Goal: Navigation & Orientation: Find specific page/section

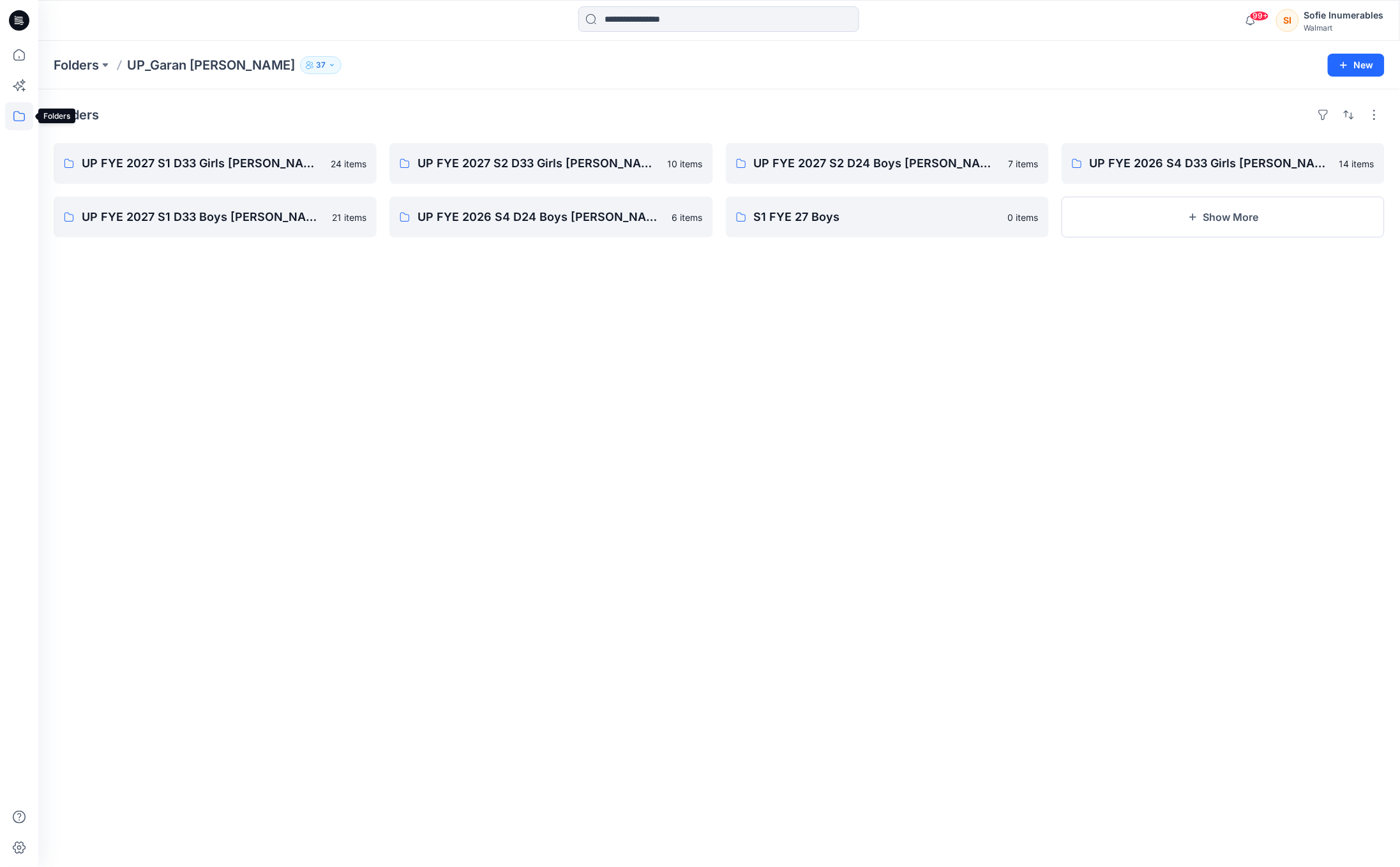
click at [18, 119] on icon at bounding box center [19, 116] width 28 height 28
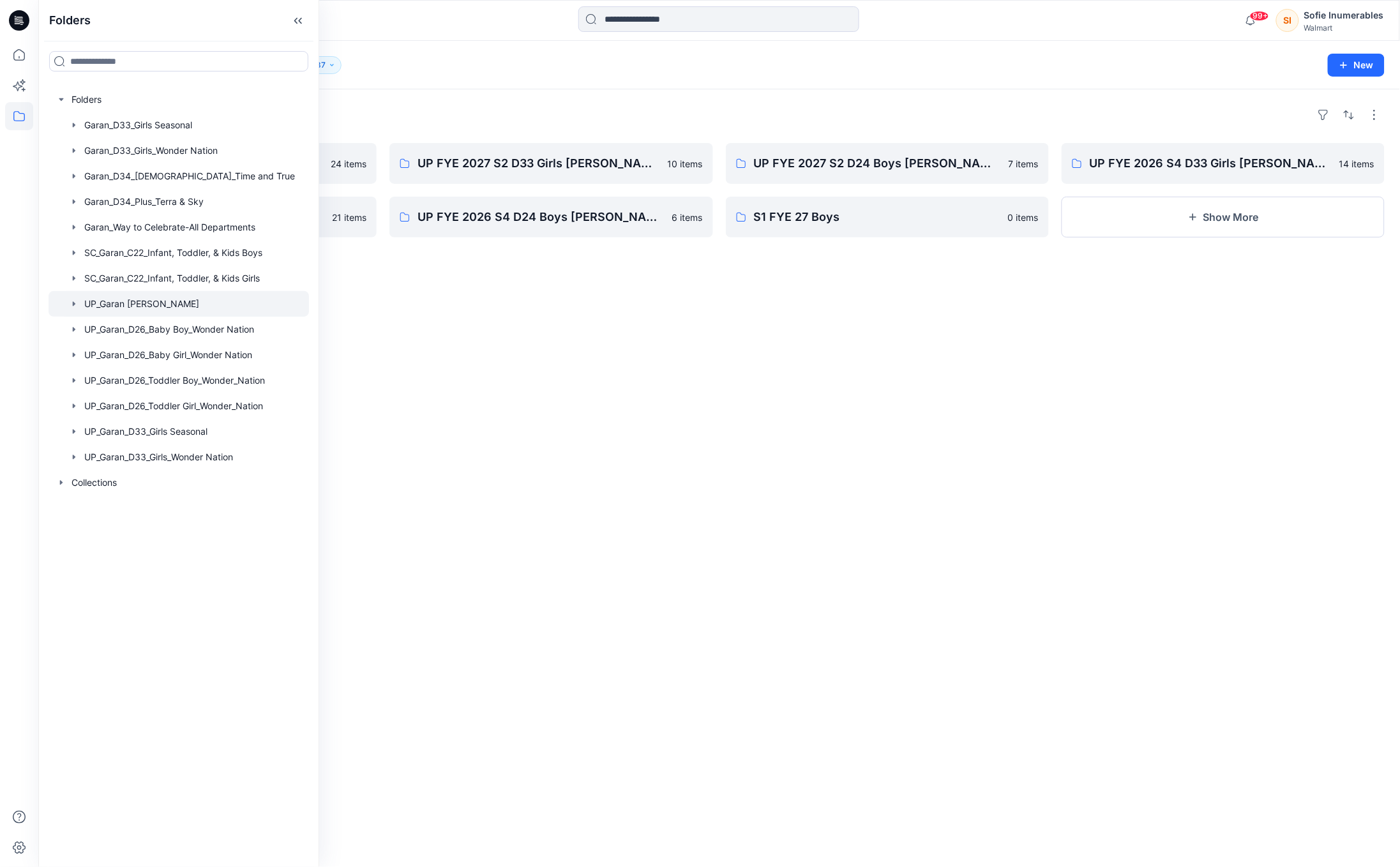
click at [80, 317] on div at bounding box center [178, 304] width 261 height 25
click at [75, 309] on icon "button" at bounding box center [73, 304] width 10 height 10
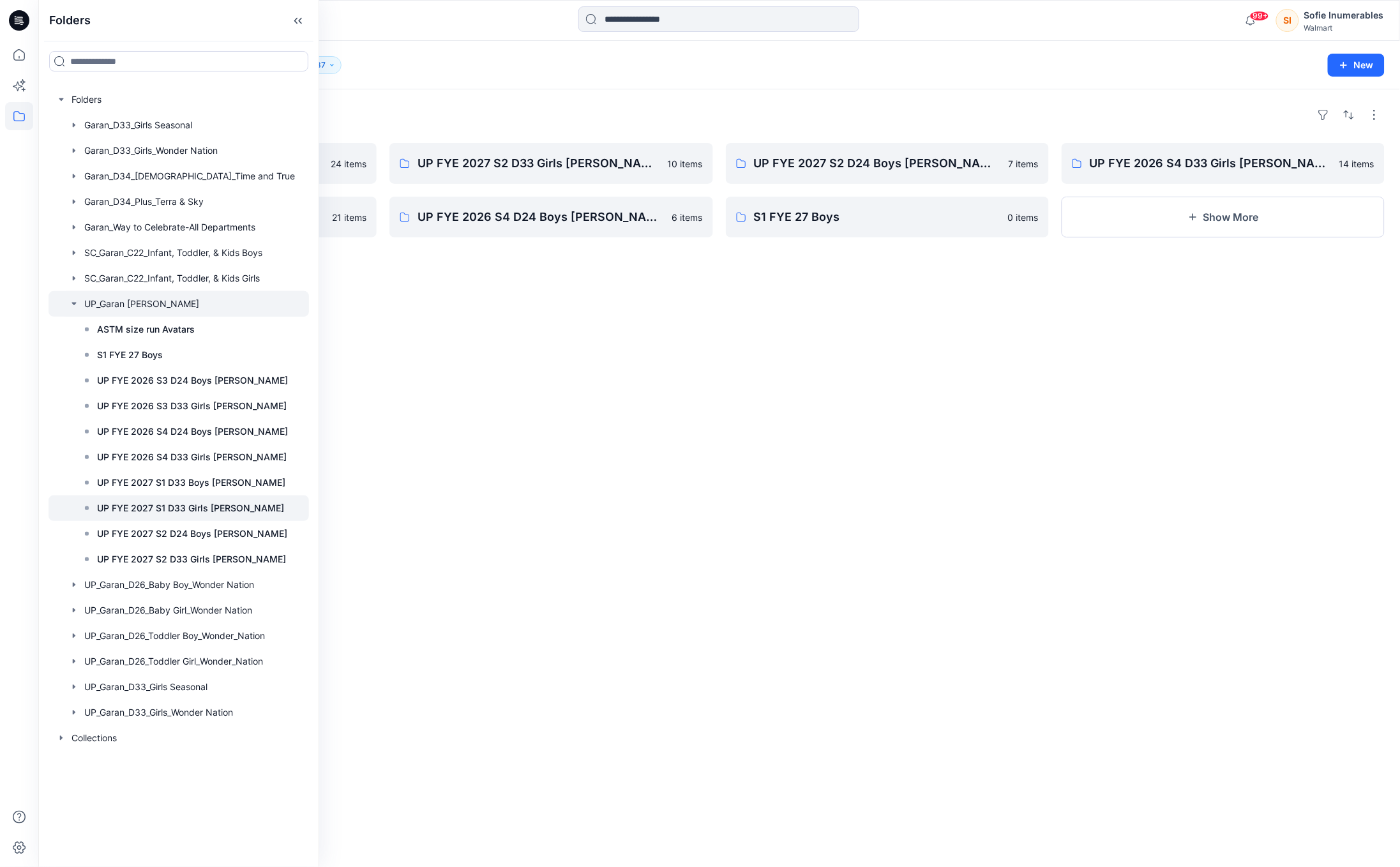
click at [248, 516] on p "UP FYE 2027 S1 D33 Girls [PERSON_NAME]" at bounding box center [190, 508] width 187 height 15
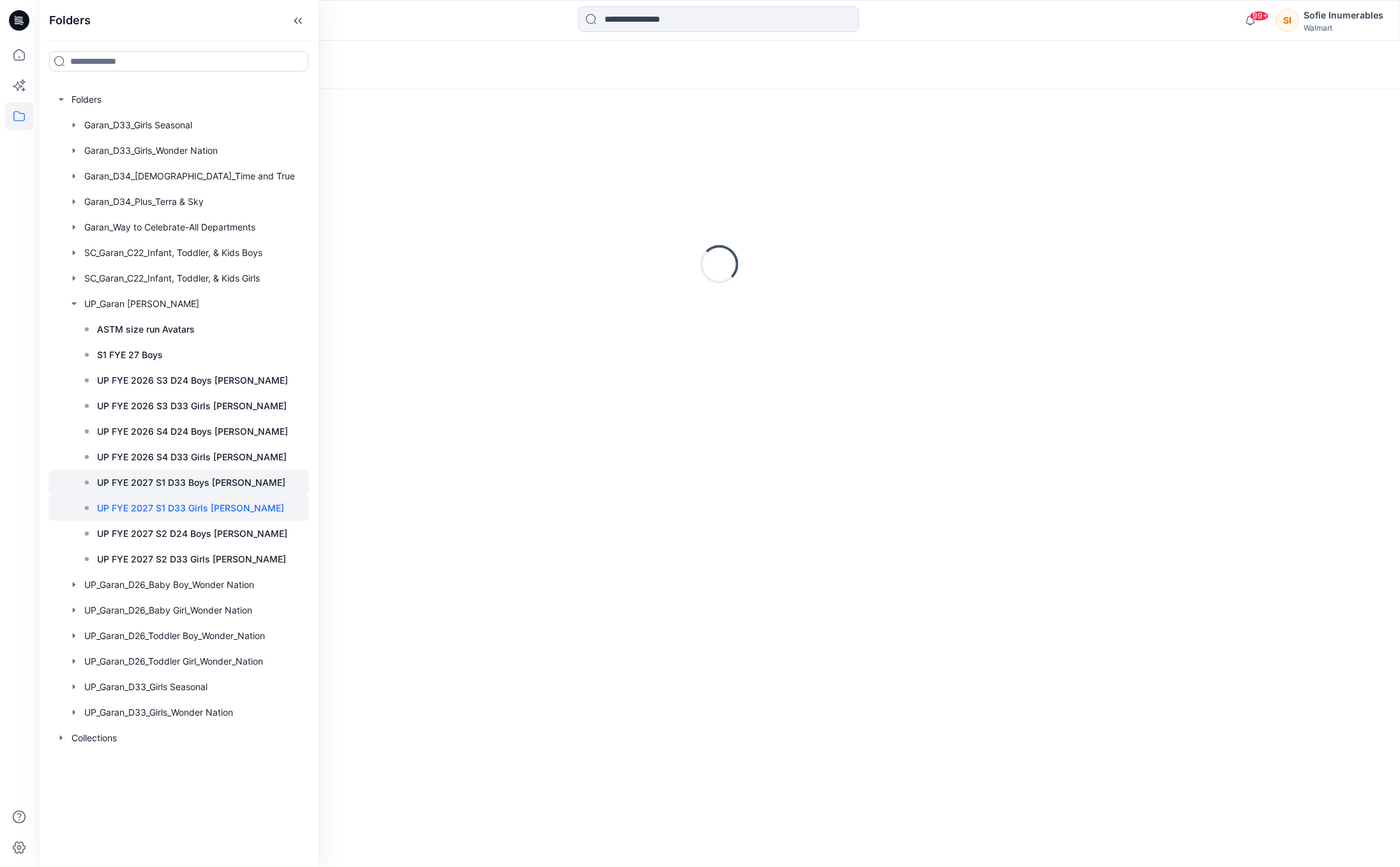
click at [240, 491] on p "UP FYE 2027 S1 D33 Boys [PERSON_NAME]" at bounding box center [191, 483] width 188 height 15
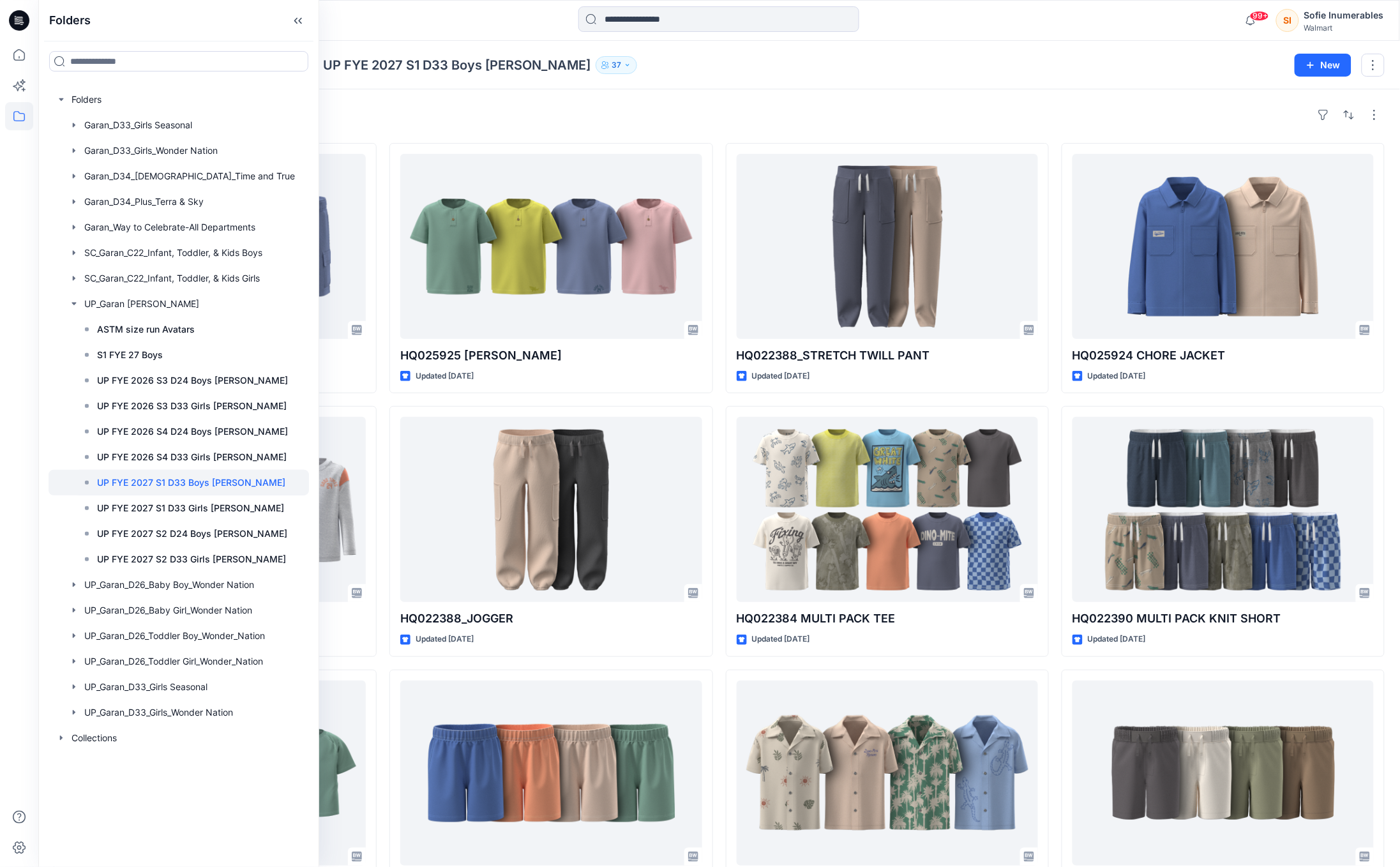
click at [842, 122] on div "Styles" at bounding box center [719, 115] width 1331 height 21
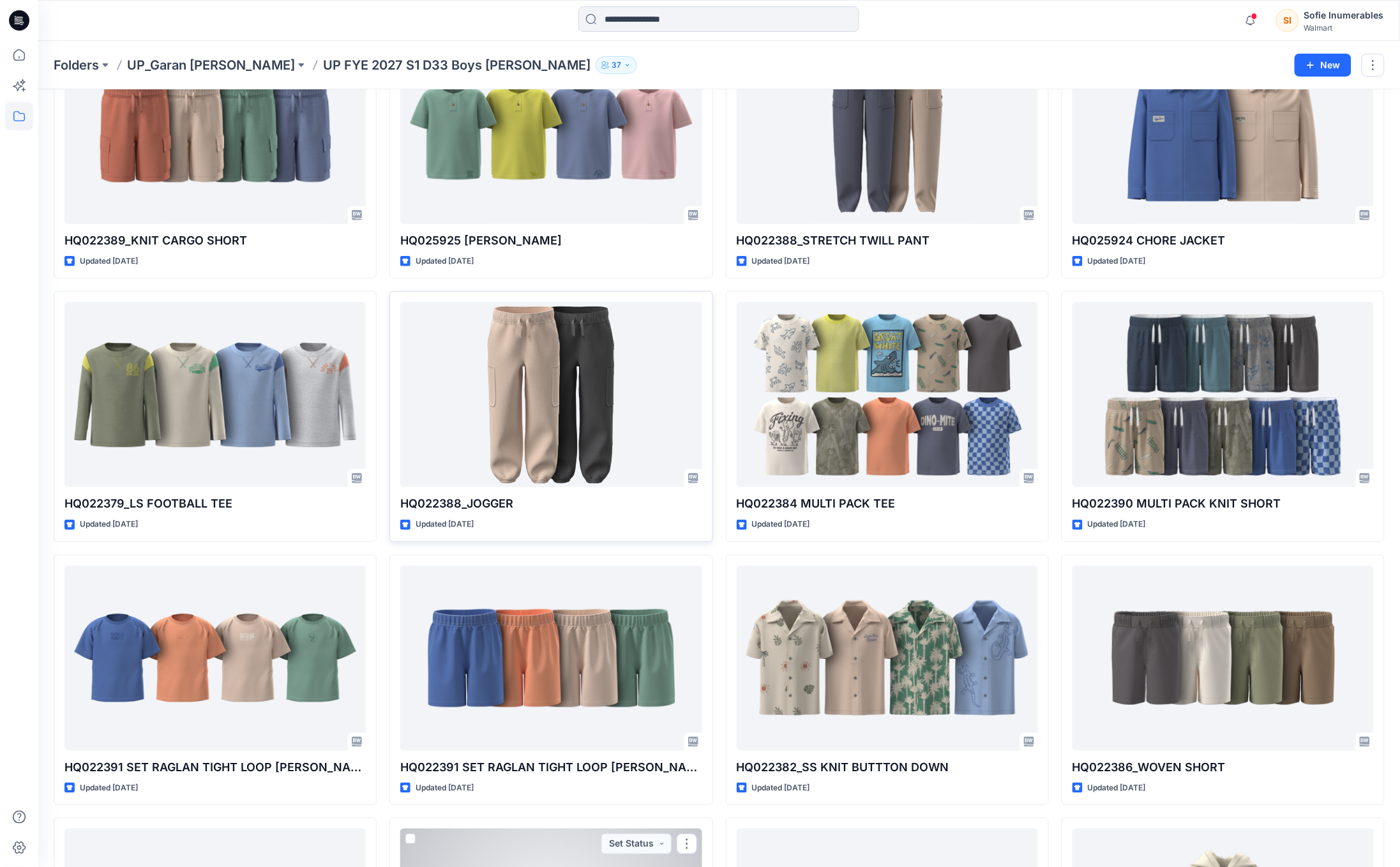
scroll to position [112, 0]
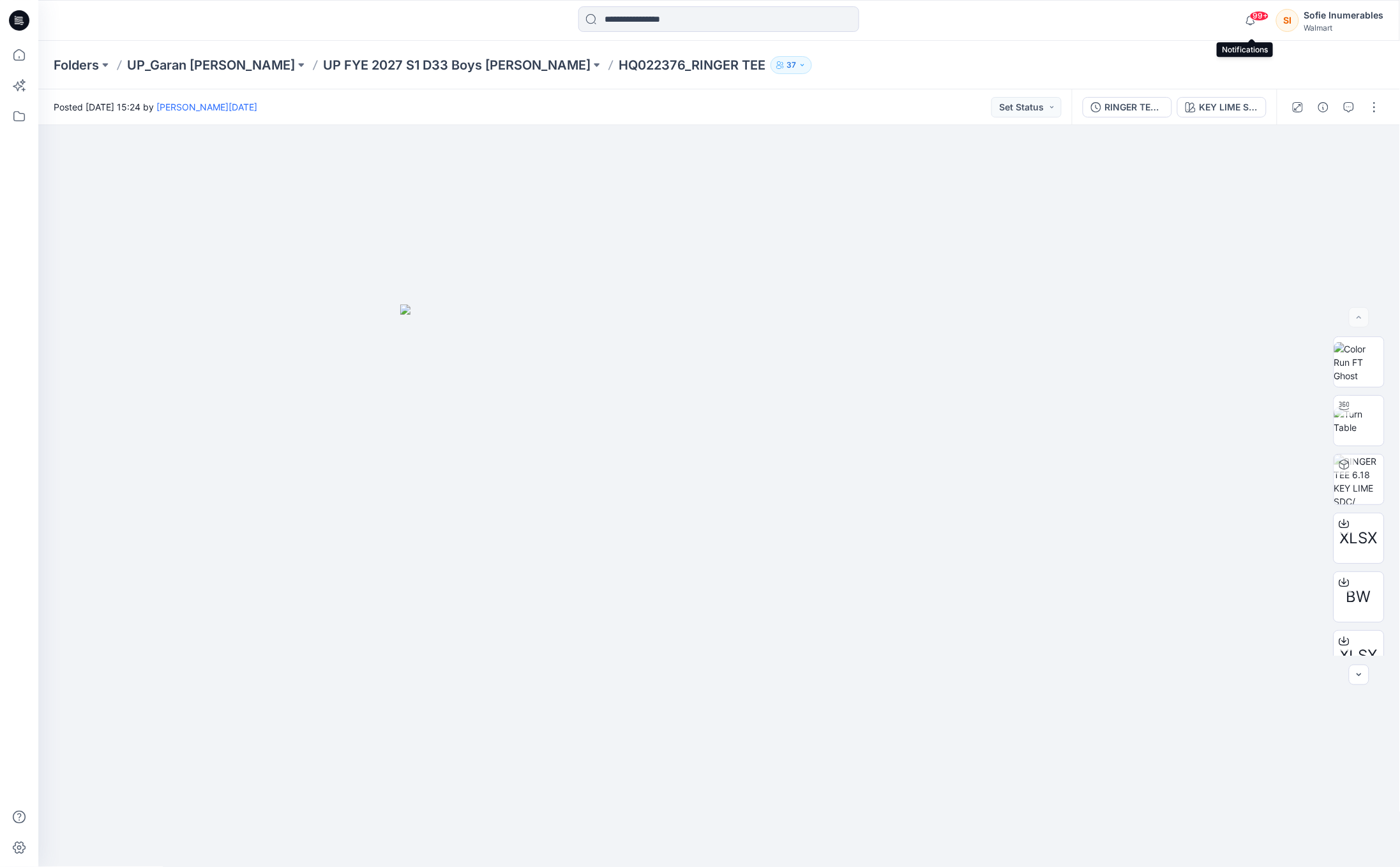
click at [1258, 18] on span "99+" at bounding box center [1259, 15] width 19 height 10
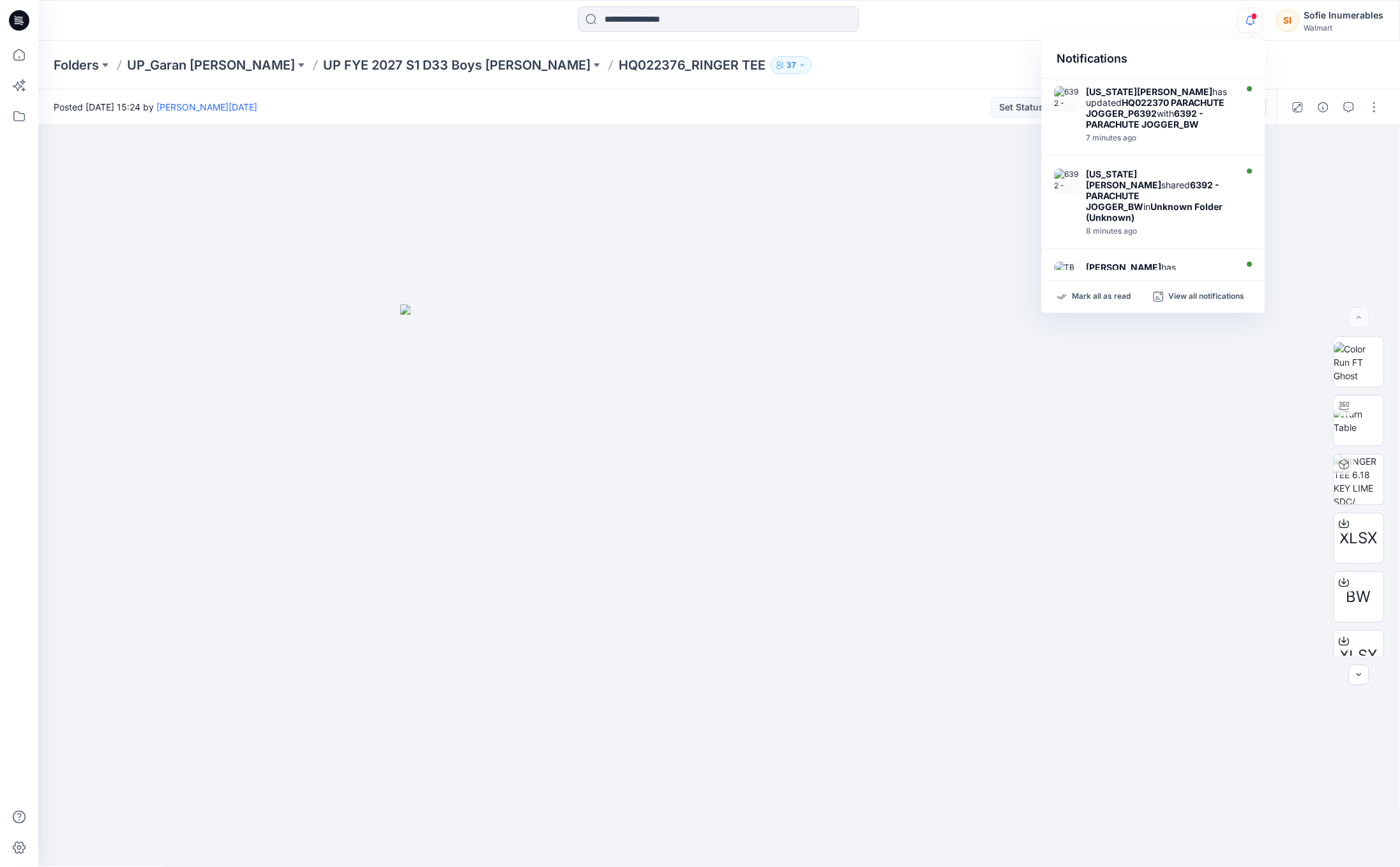
click at [1313, 11] on div "Sofie Inumerables" at bounding box center [1344, 15] width 80 height 15
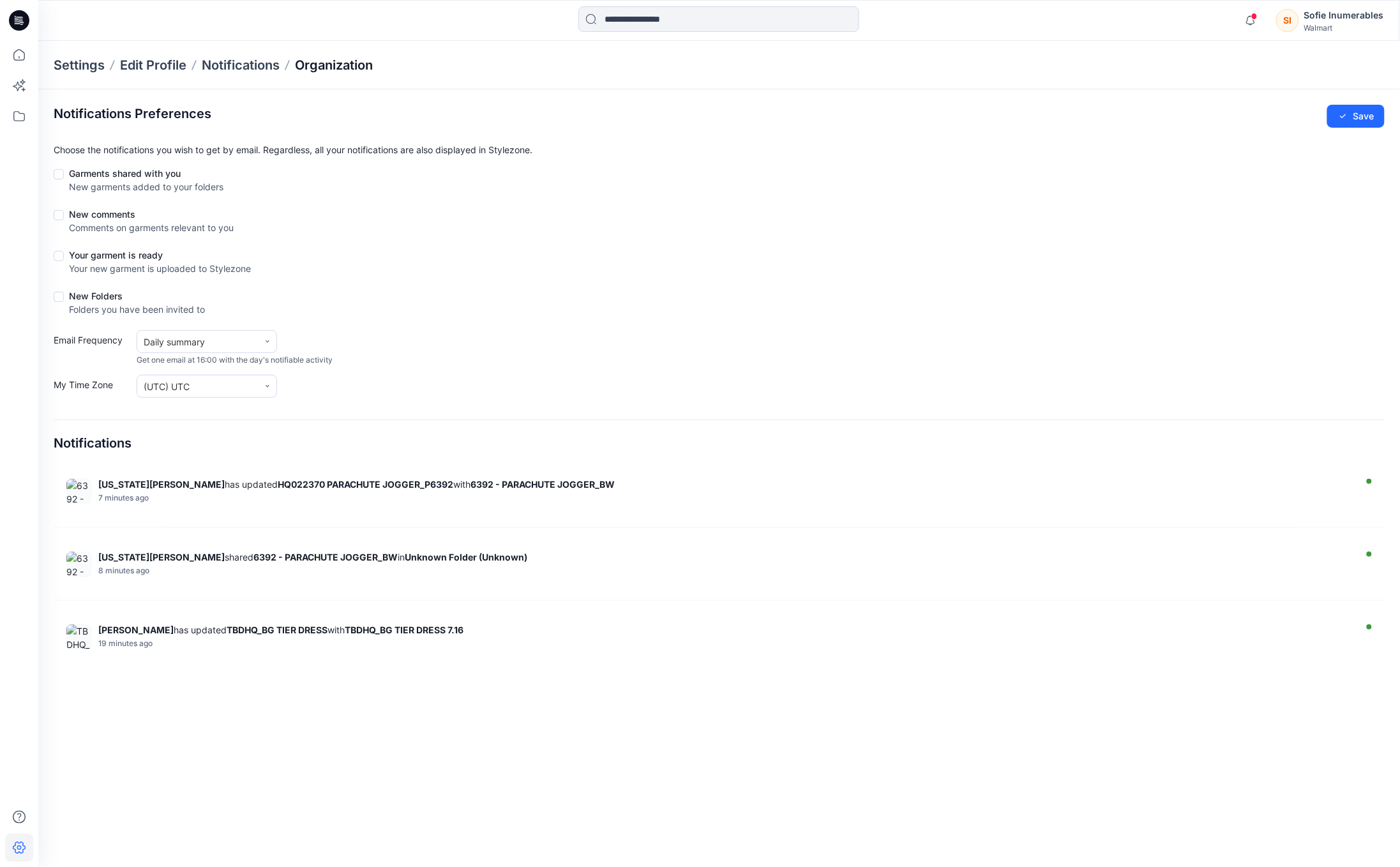
click at [327, 61] on p "Organization" at bounding box center [334, 64] width 78 height 18
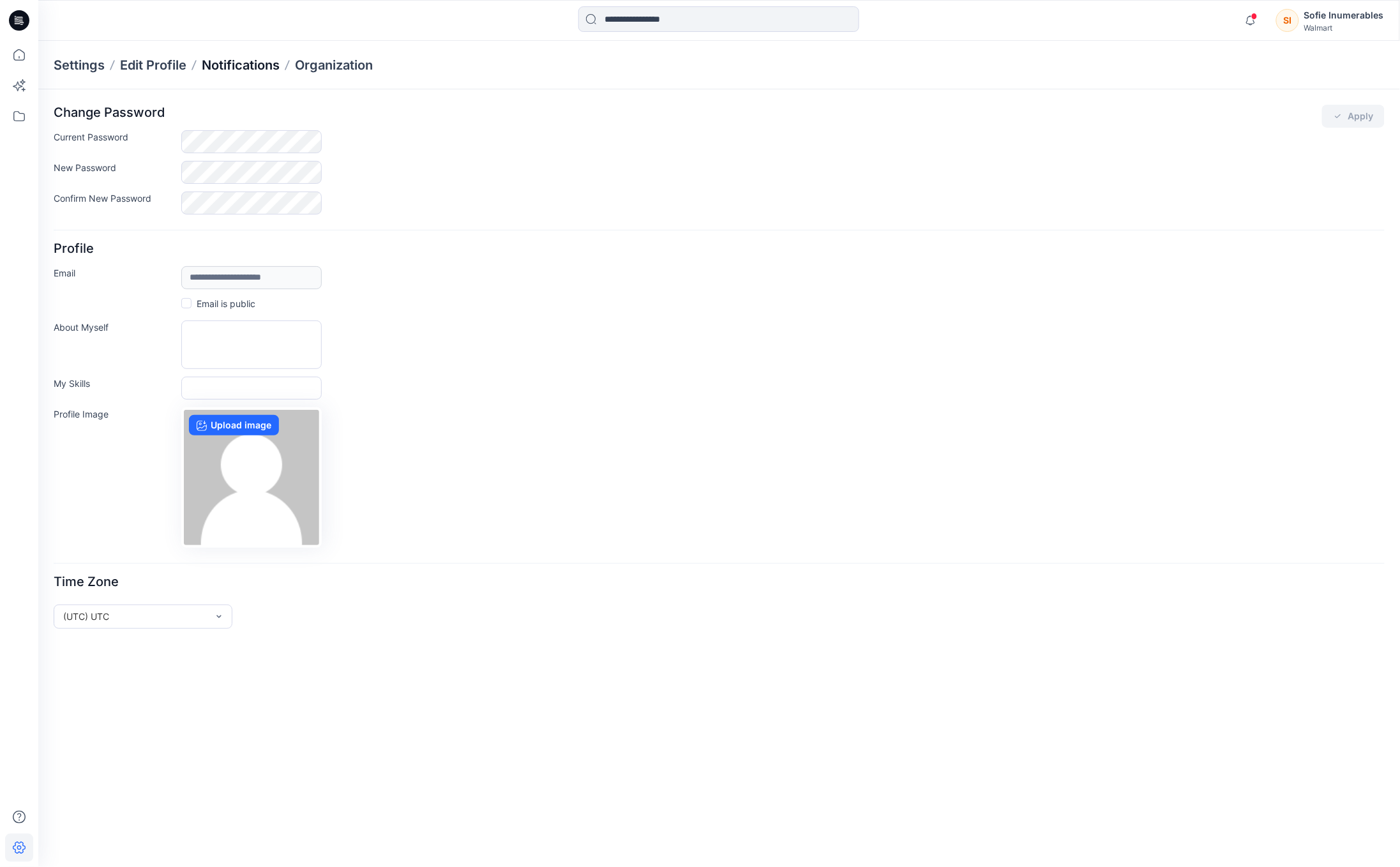
click at [246, 57] on p "Notifications" at bounding box center [241, 64] width 78 height 18
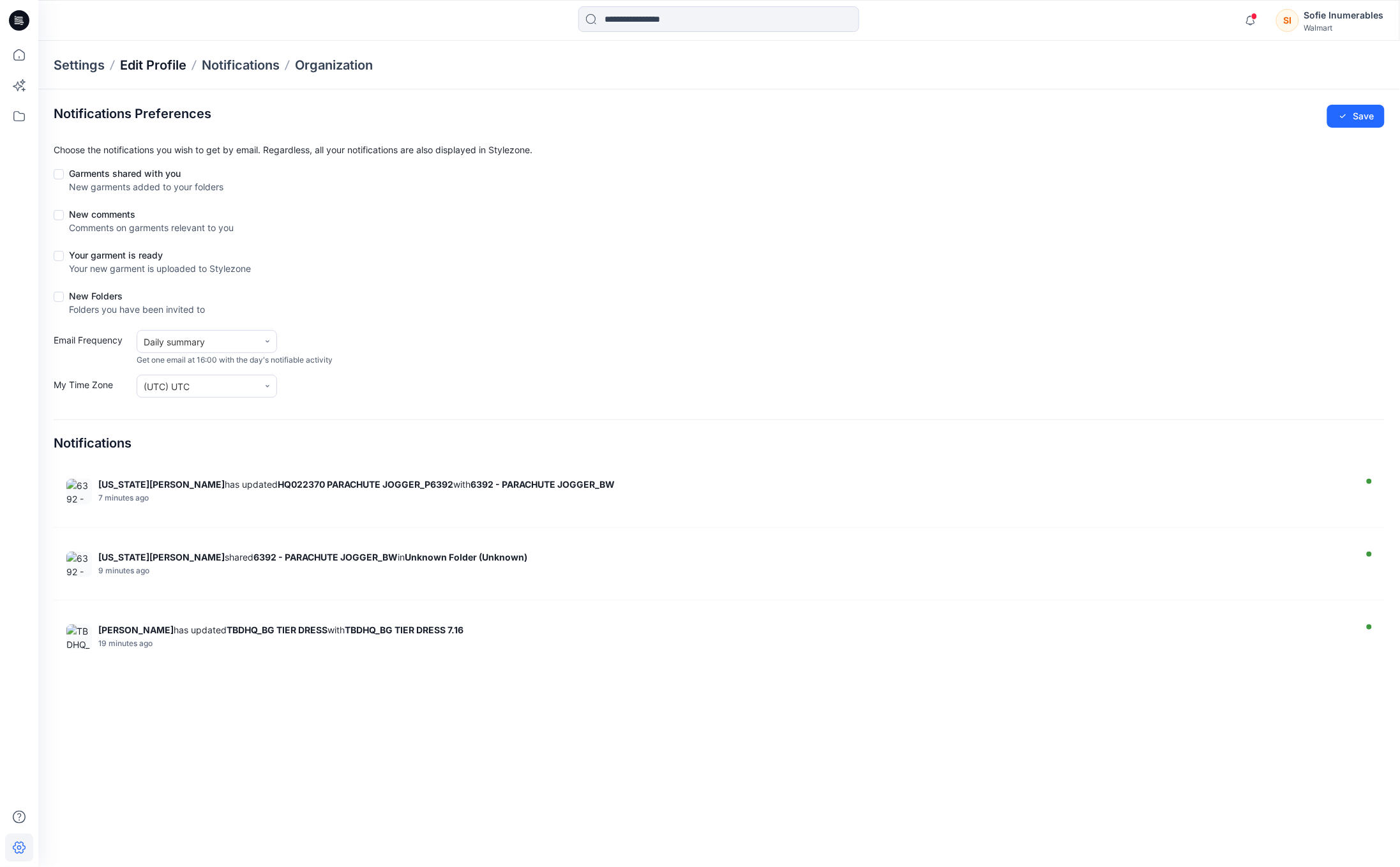
click at [156, 60] on p "Edit Profile" at bounding box center [153, 64] width 67 height 18
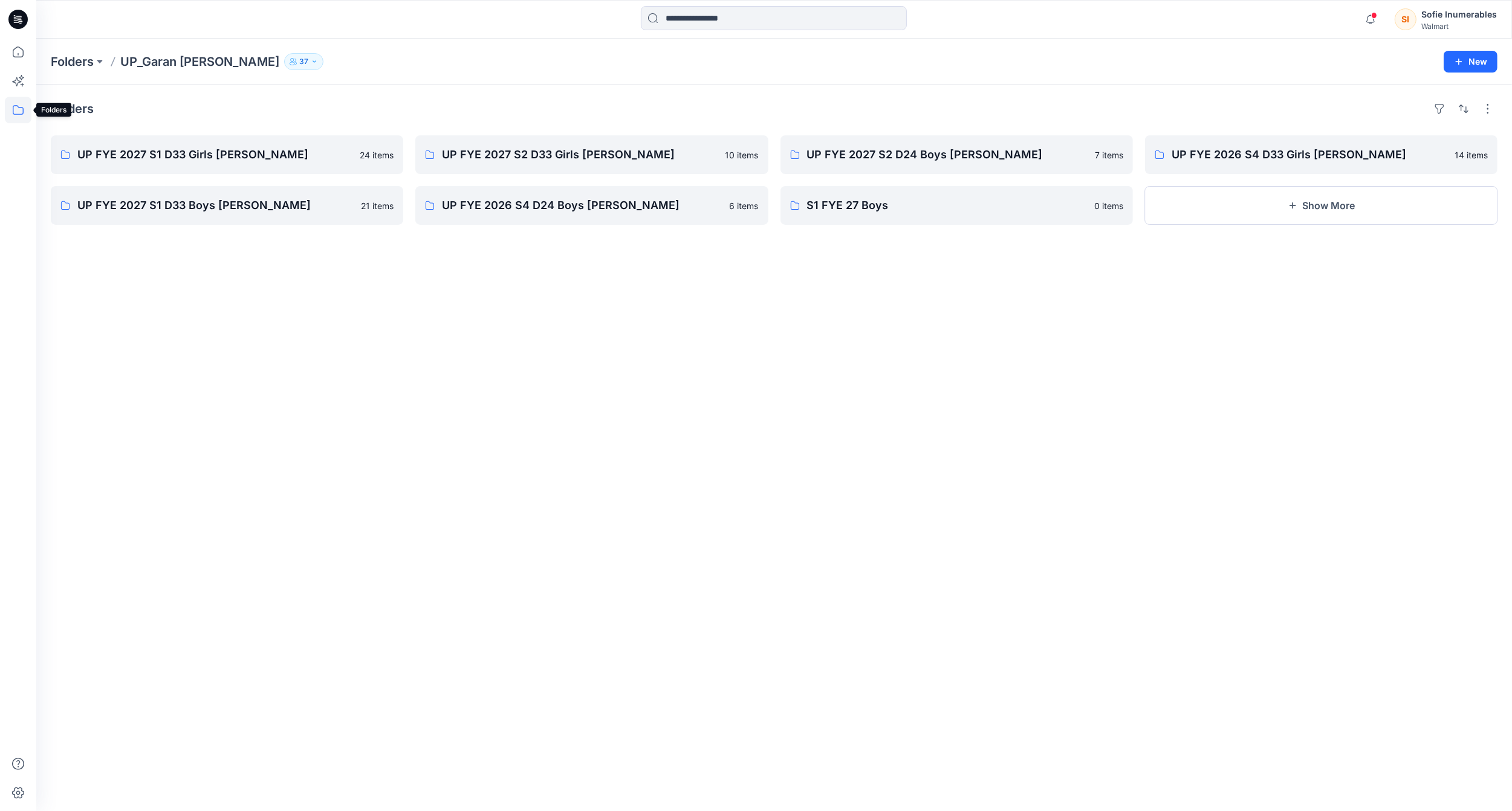
drag, startPoint x: 20, startPoint y: 104, endPoint x: 25, endPoint y: 115, distance: 12.1
click at [20, 104] on icon at bounding box center [18, 110] width 27 height 27
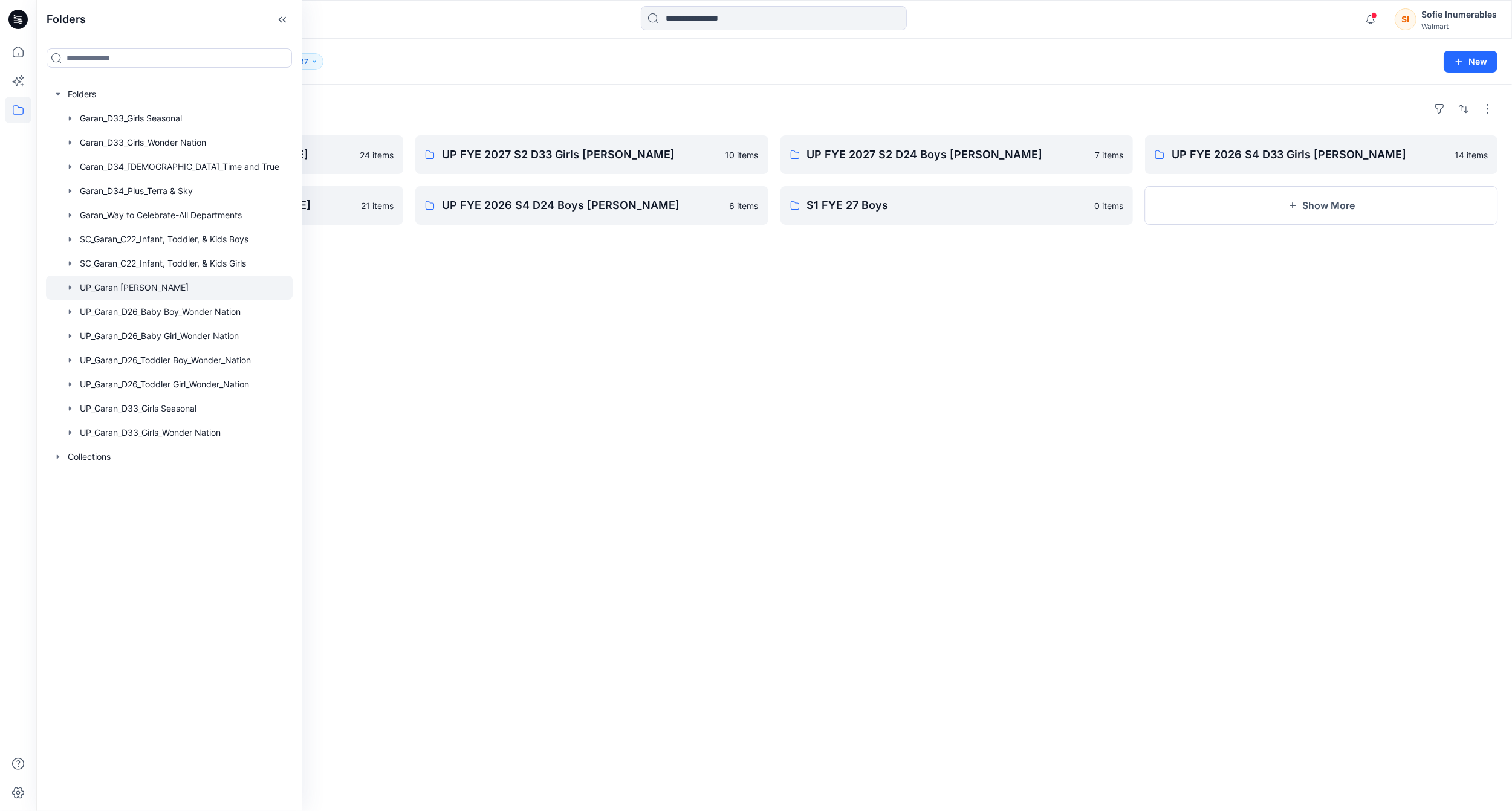
click at [72, 293] on icon "button" at bounding box center [70, 287] width 9 height 9
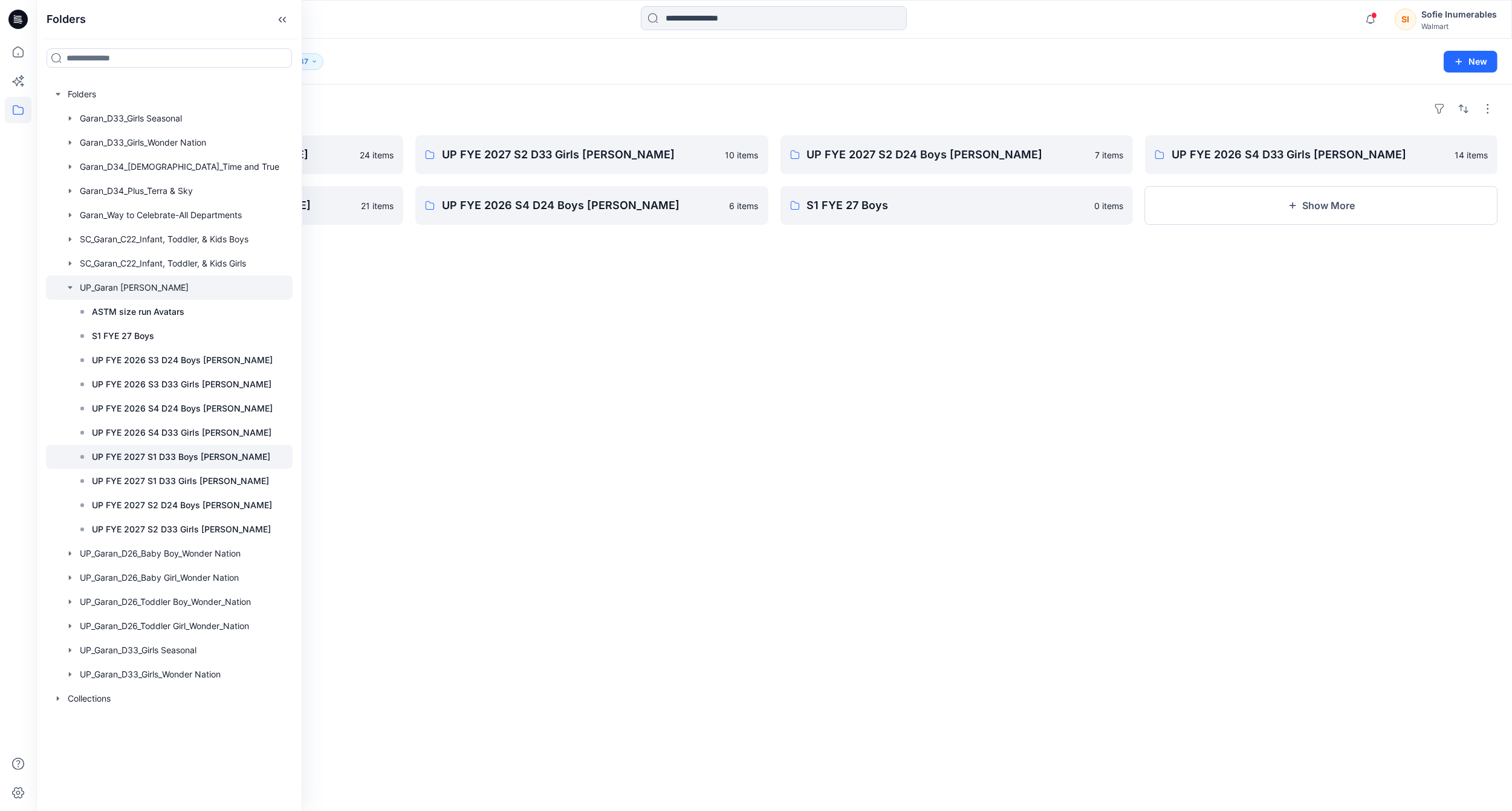
click at [160, 464] on p "UP FYE 2027 S1 D33 Boys [PERSON_NAME]" at bounding box center [181, 457] width 178 height 14
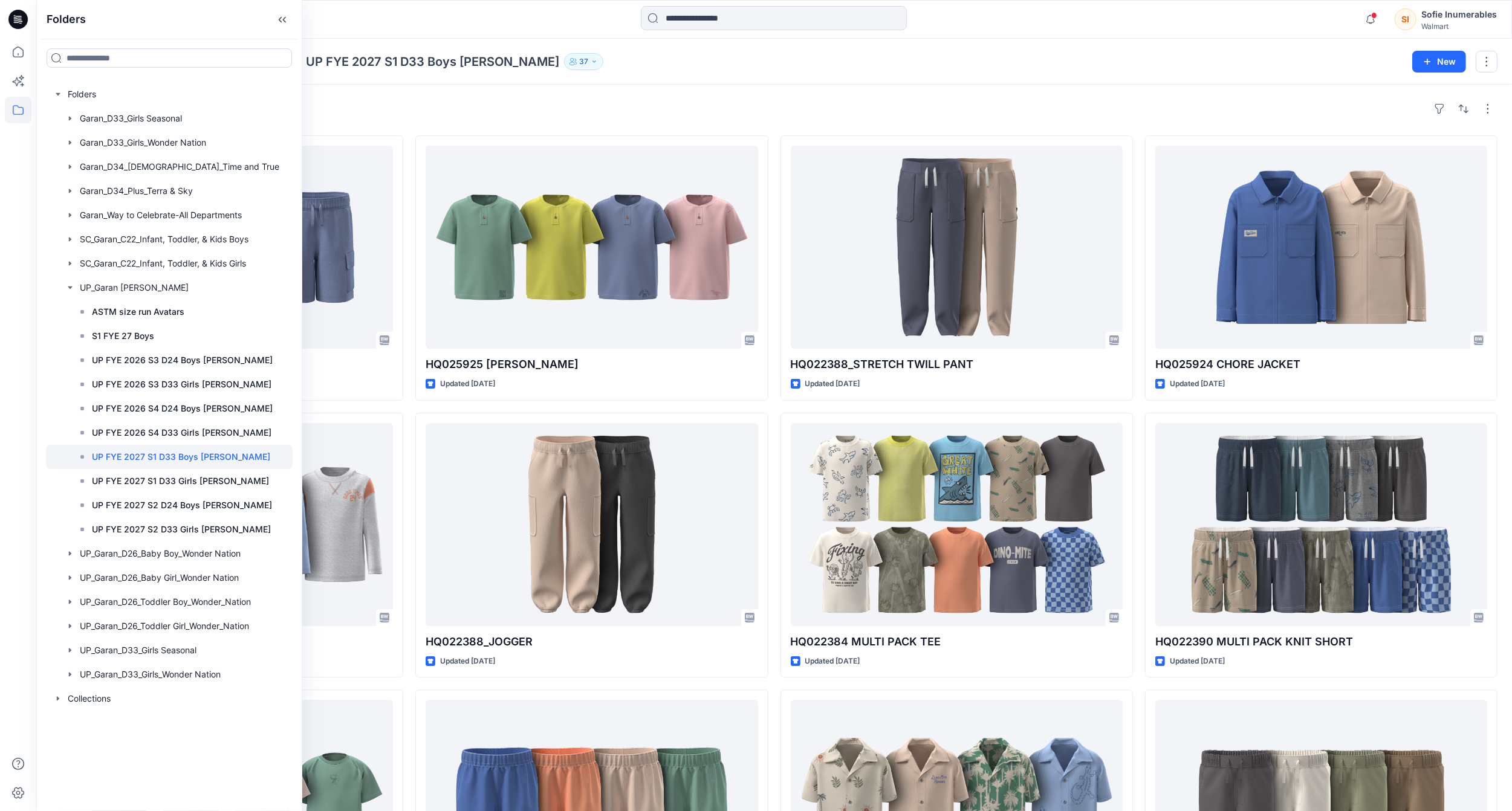
click at [1000, 106] on div "Styles" at bounding box center [774, 109] width 1447 height 20
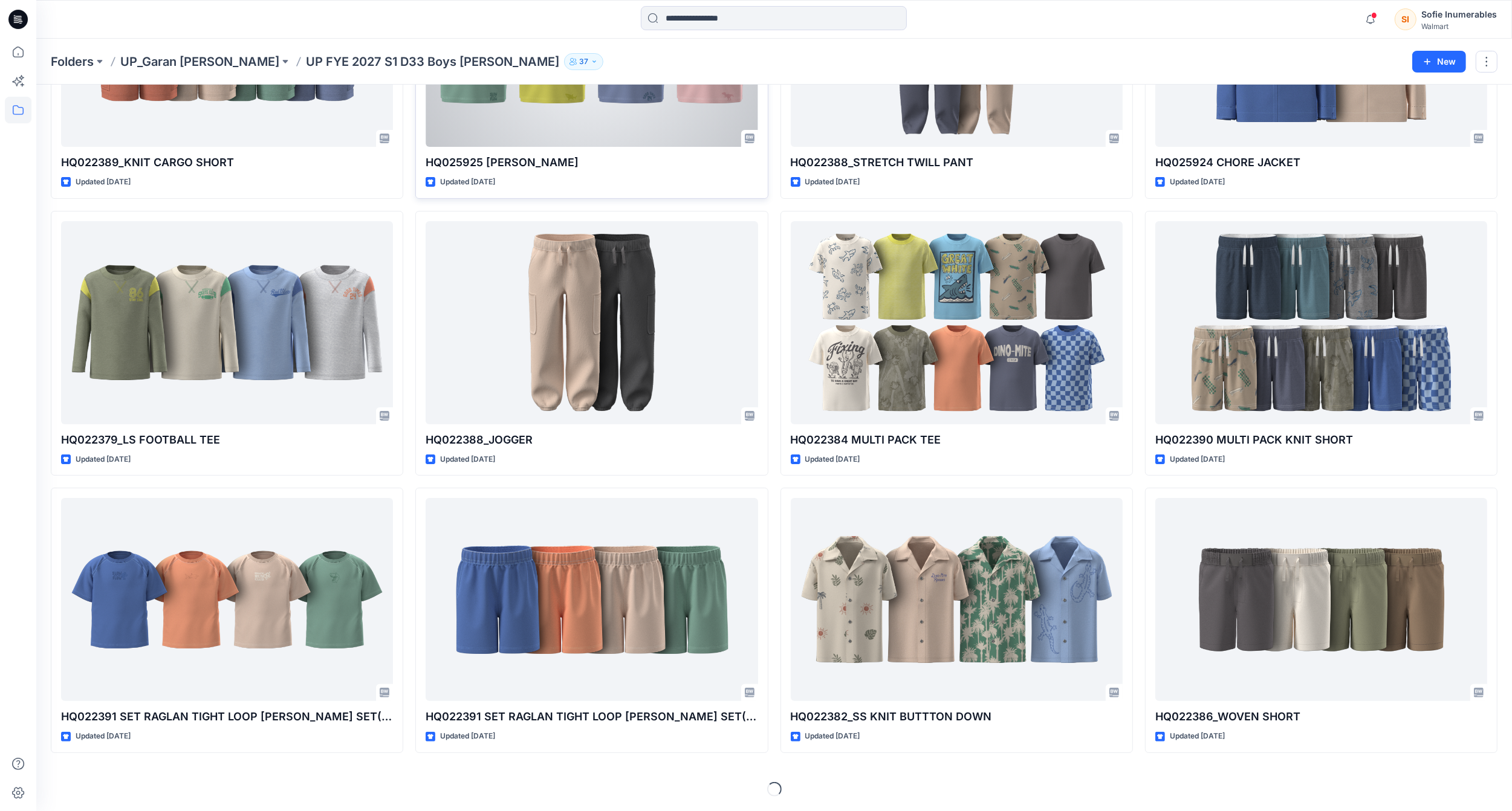
scroll to position [260, 0]
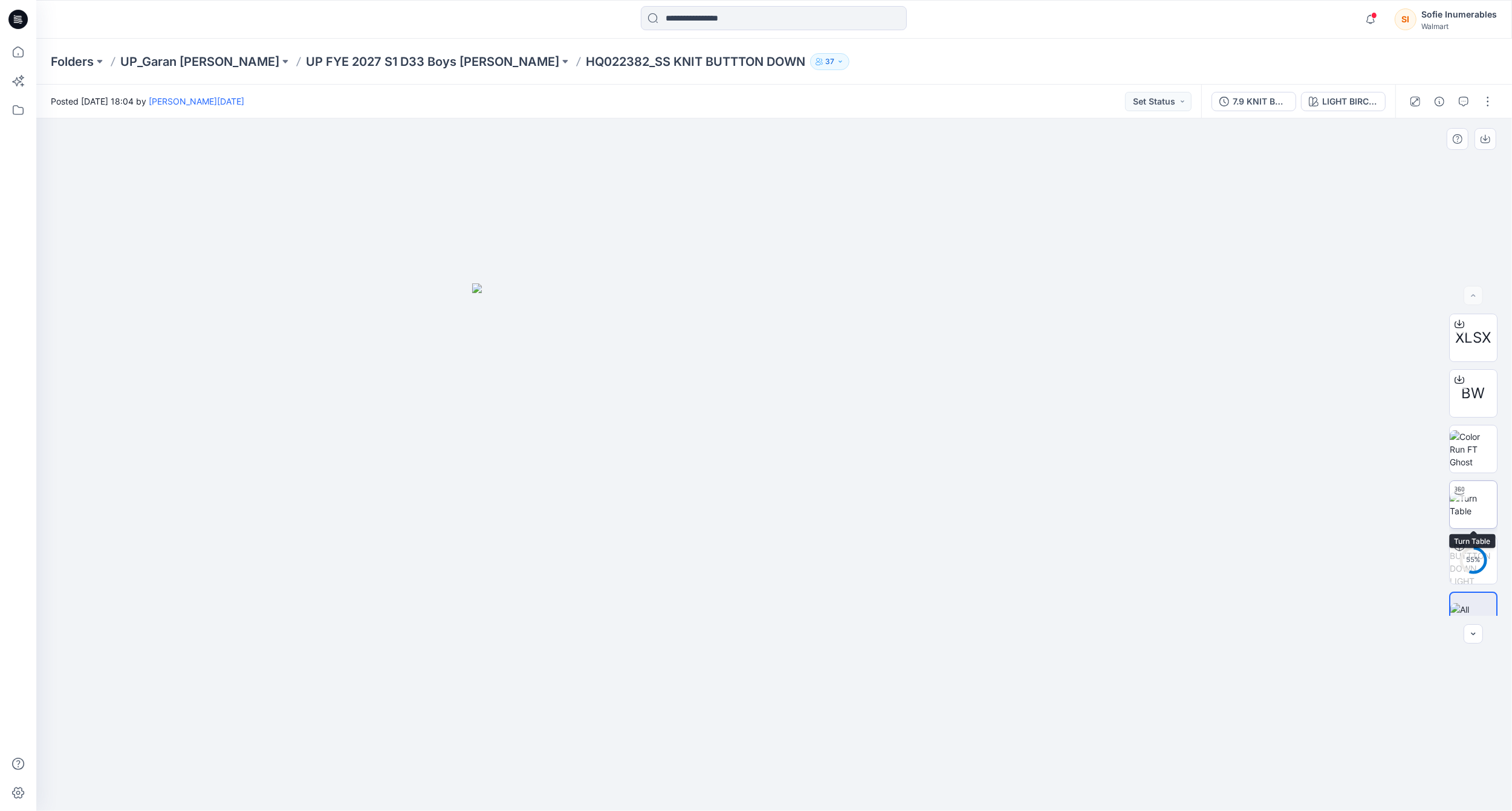
click at [1463, 505] on img at bounding box center [1473, 504] width 47 height 25
click at [1474, 448] on img at bounding box center [1473, 449] width 47 height 38
click at [1474, 492] on img at bounding box center [1473, 504] width 47 height 25
click at [1470, 449] on img at bounding box center [1473, 449] width 47 height 38
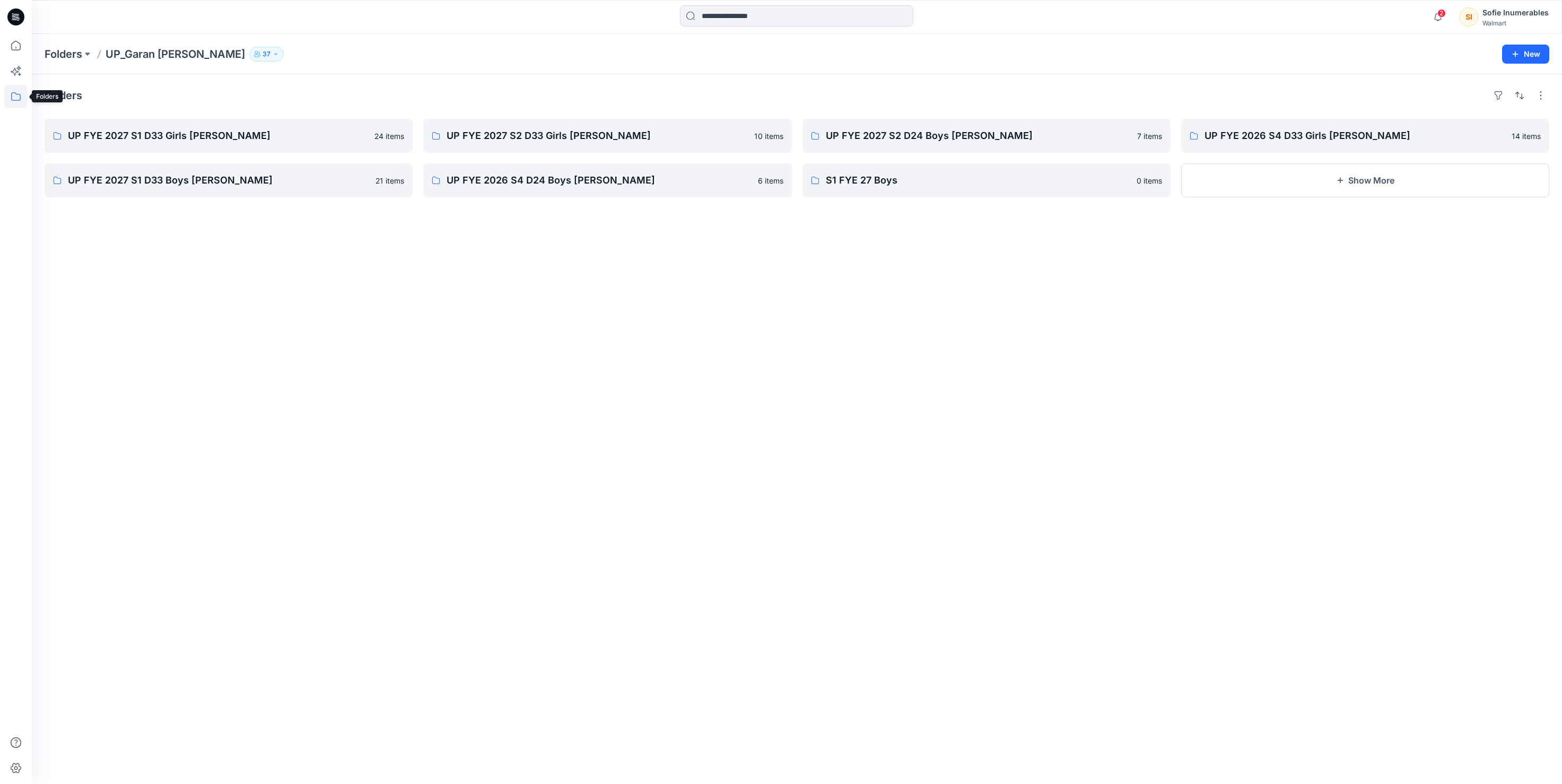
click at [21, 93] on icon at bounding box center [16, 97] width 24 height 24
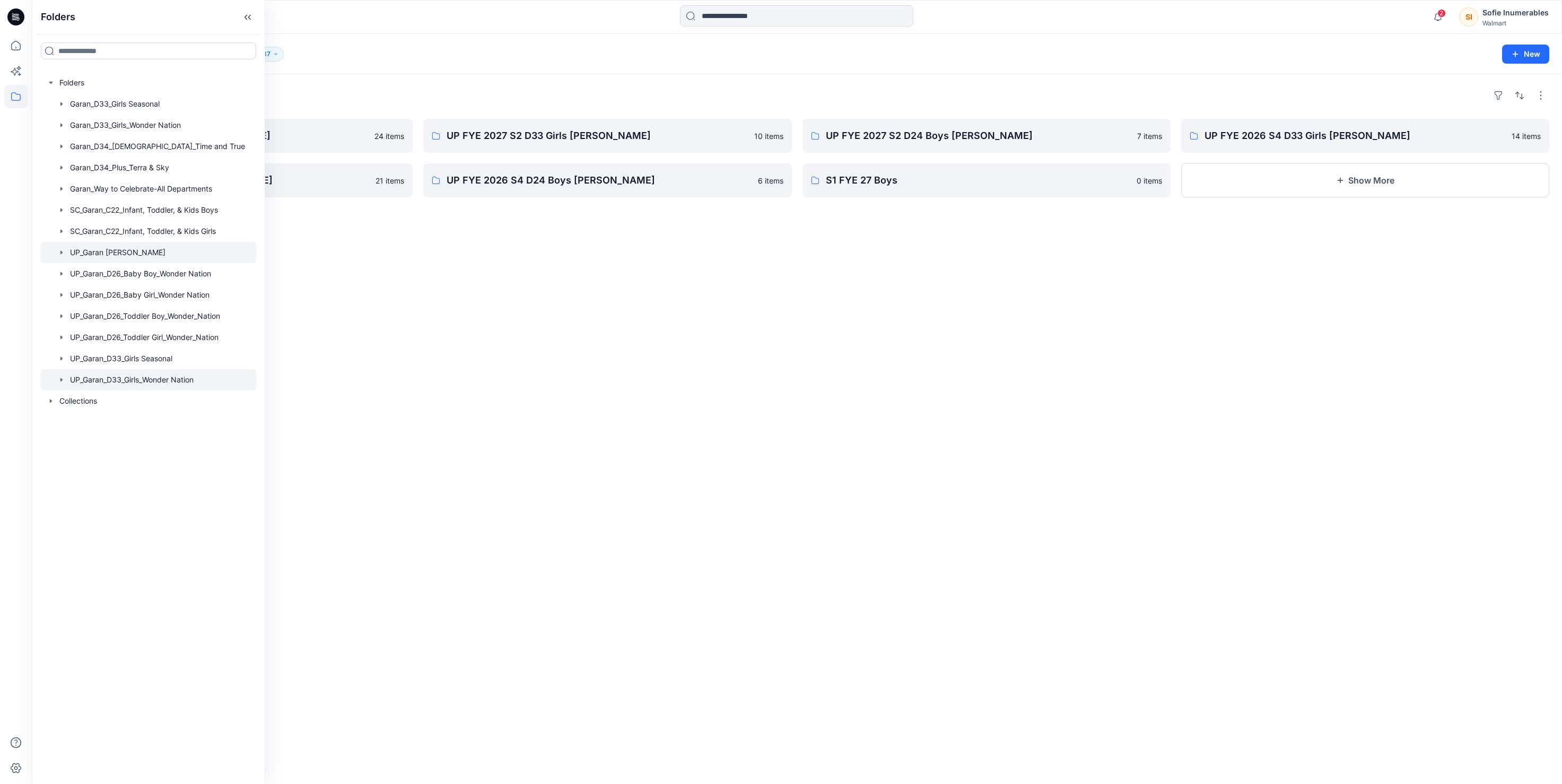
click at [65, 384] on icon "button" at bounding box center [61, 379] width 8 height 8
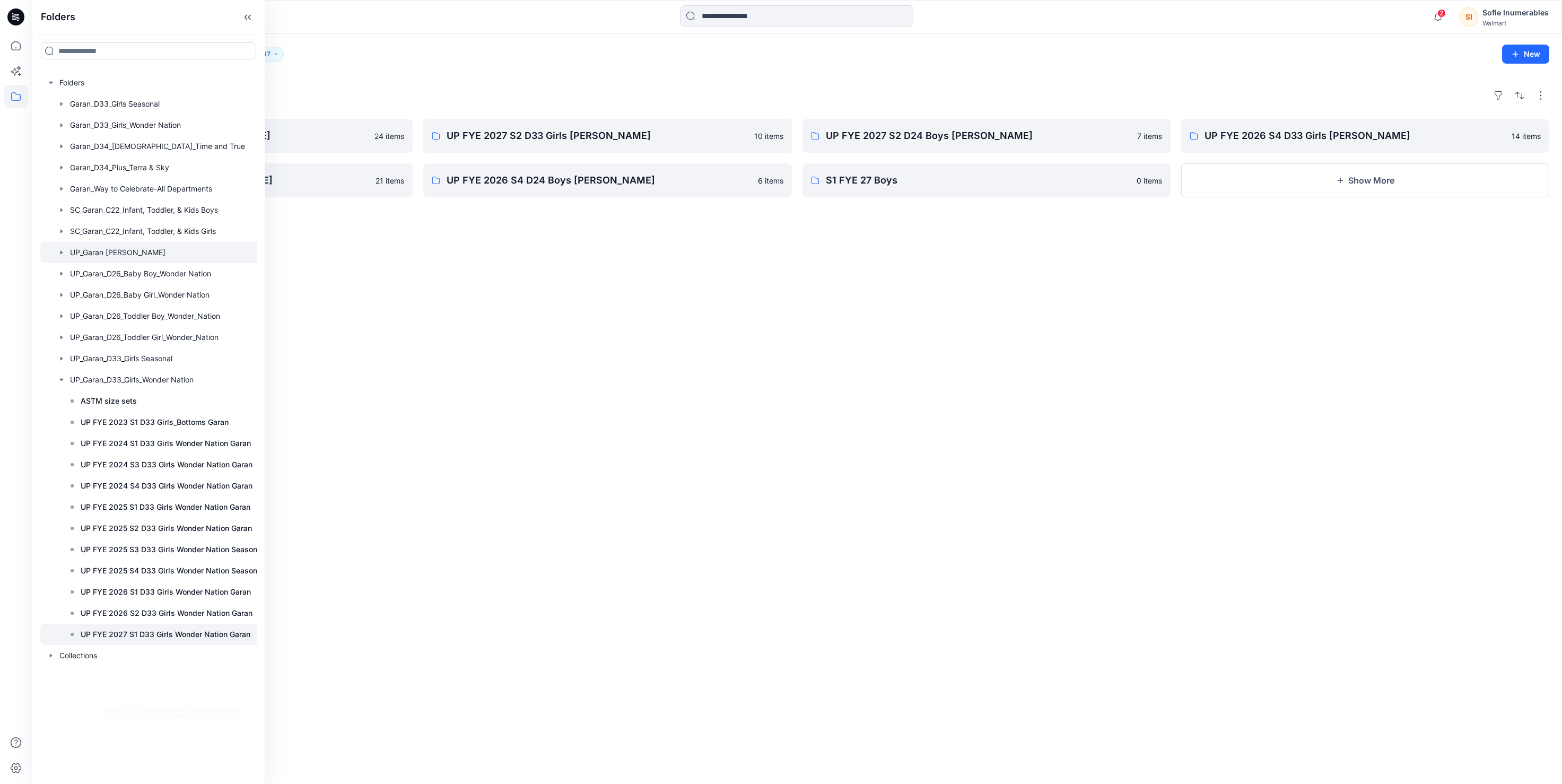
click at [190, 640] on p "UP FYE 2027 S1 D33 Girls Wonder Nation Garan" at bounding box center [165, 634] width 170 height 13
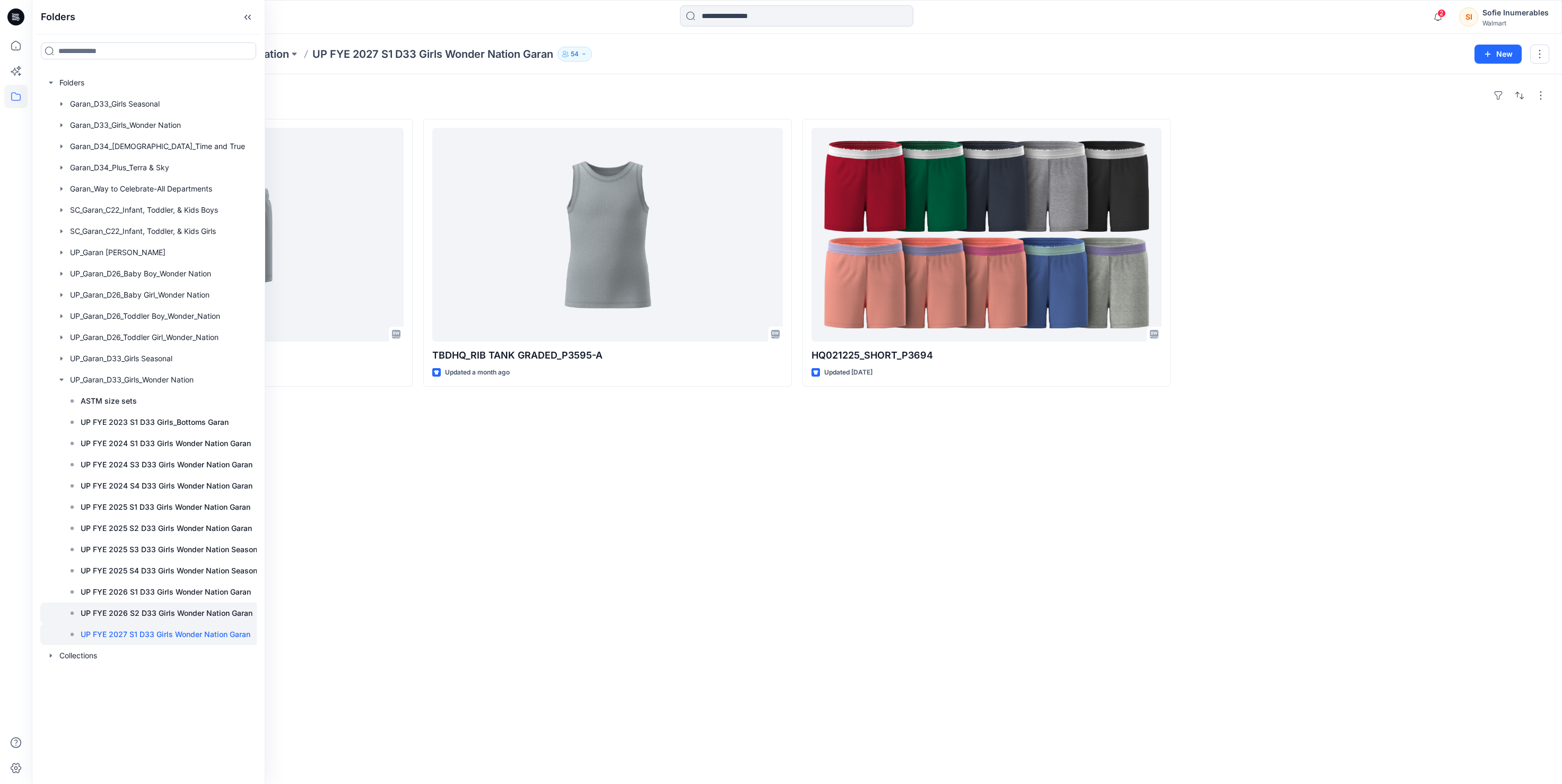
click at [173, 619] on p "UP FYE 2026 S2 D33 Girls Wonder Nation Garan" at bounding box center [166, 613] width 172 height 13
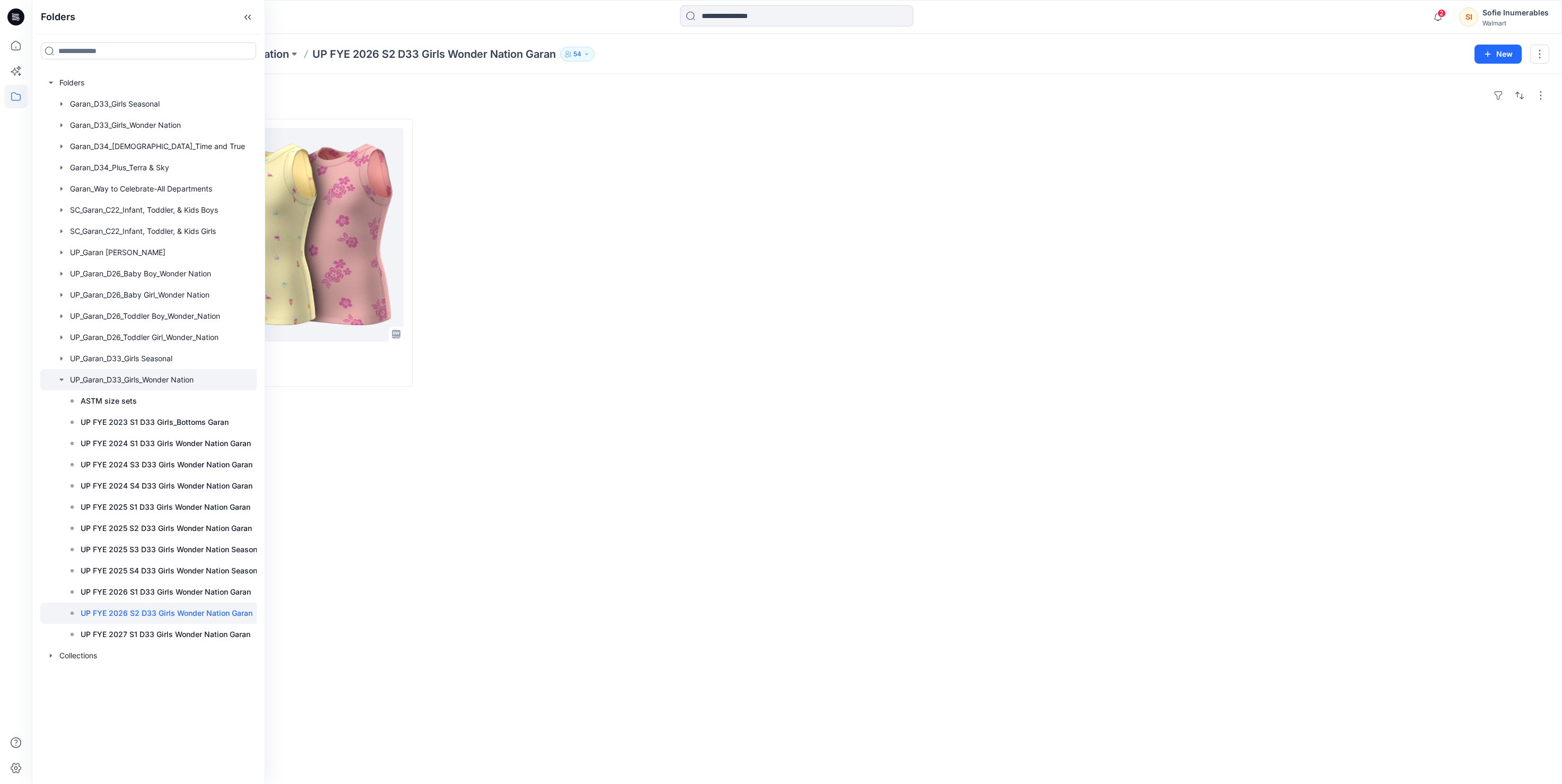
click at [58, 390] on div at bounding box center [154, 379] width 229 height 21
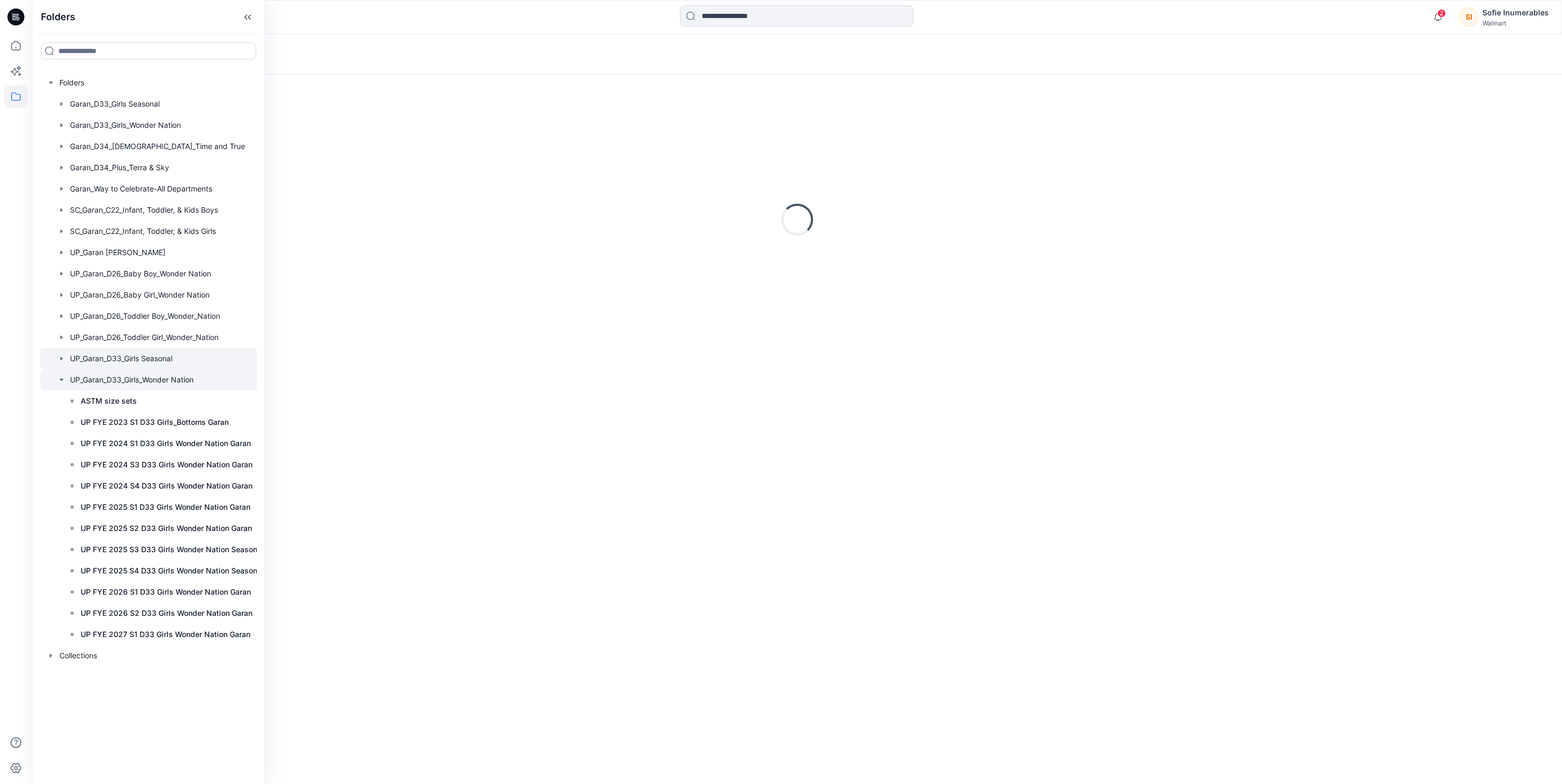
click at [62, 360] on icon "button" at bounding box center [61, 358] width 2 height 4
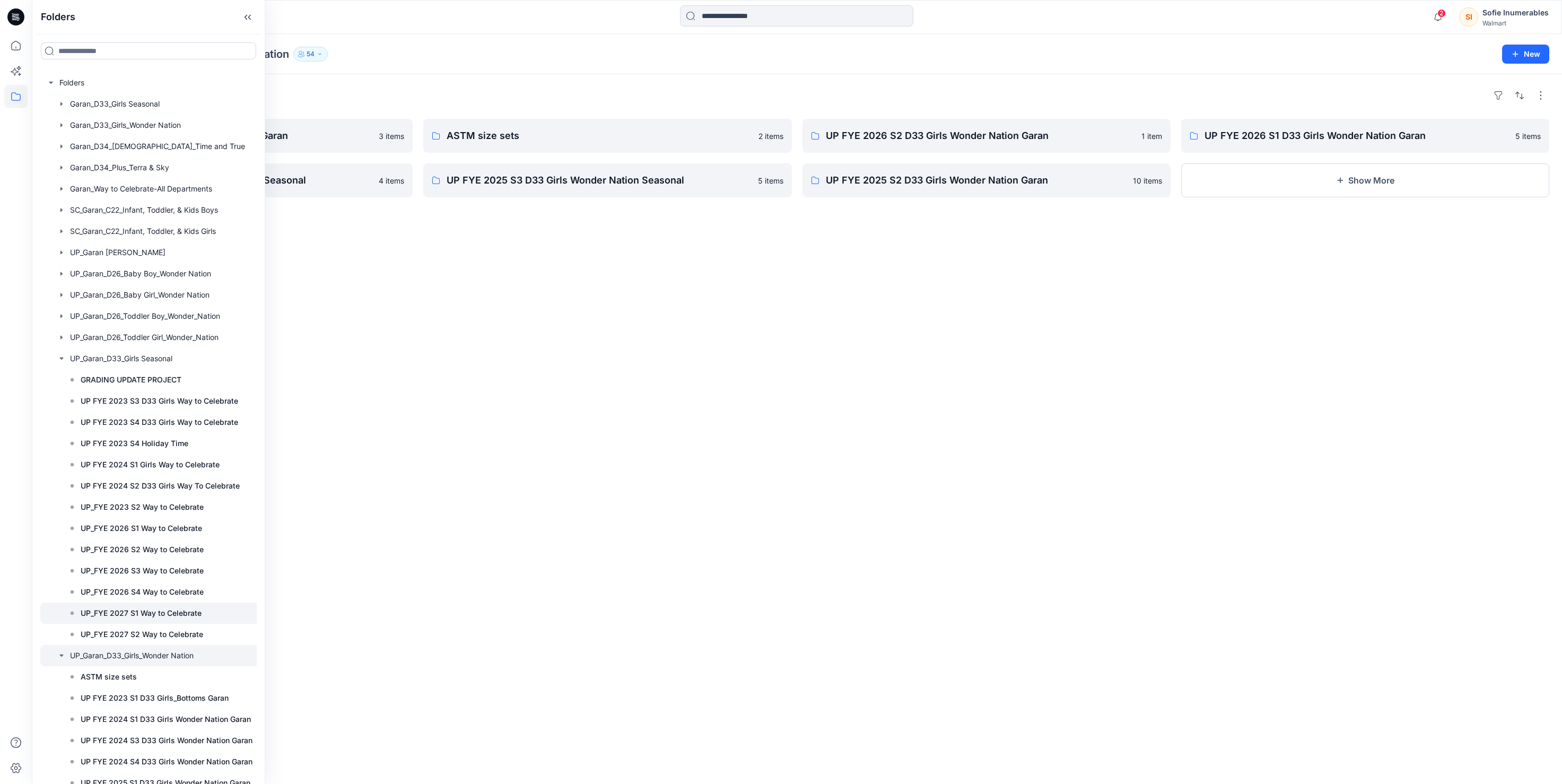
click at [153, 619] on p "UP_FYE 2027 S1 Way to Celebrate" at bounding box center [141, 613] width 121 height 13
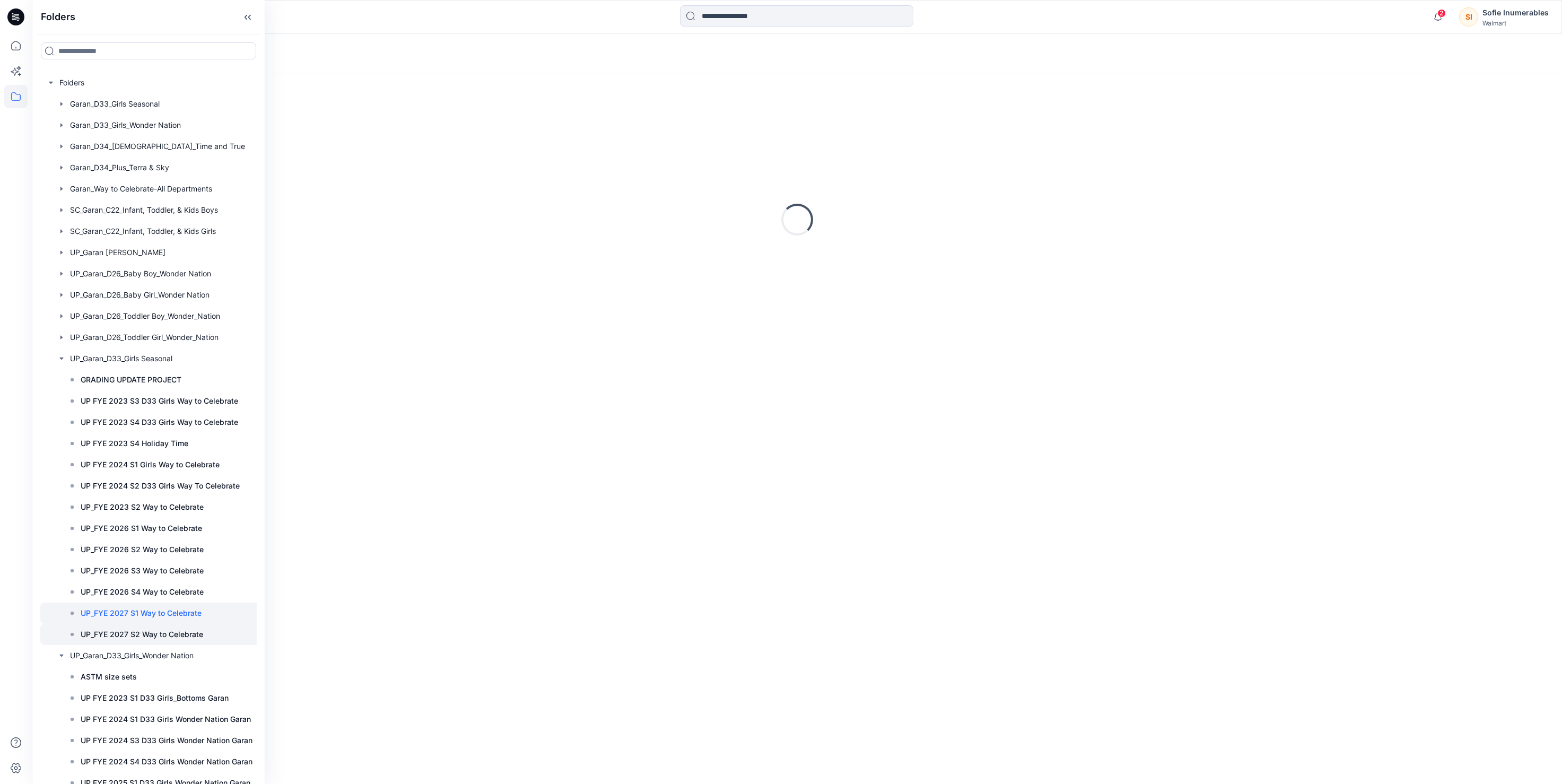
click at [162, 640] on p "UP_FYE 2027 S2 Way to Celebrate" at bounding box center [142, 634] width 123 height 13
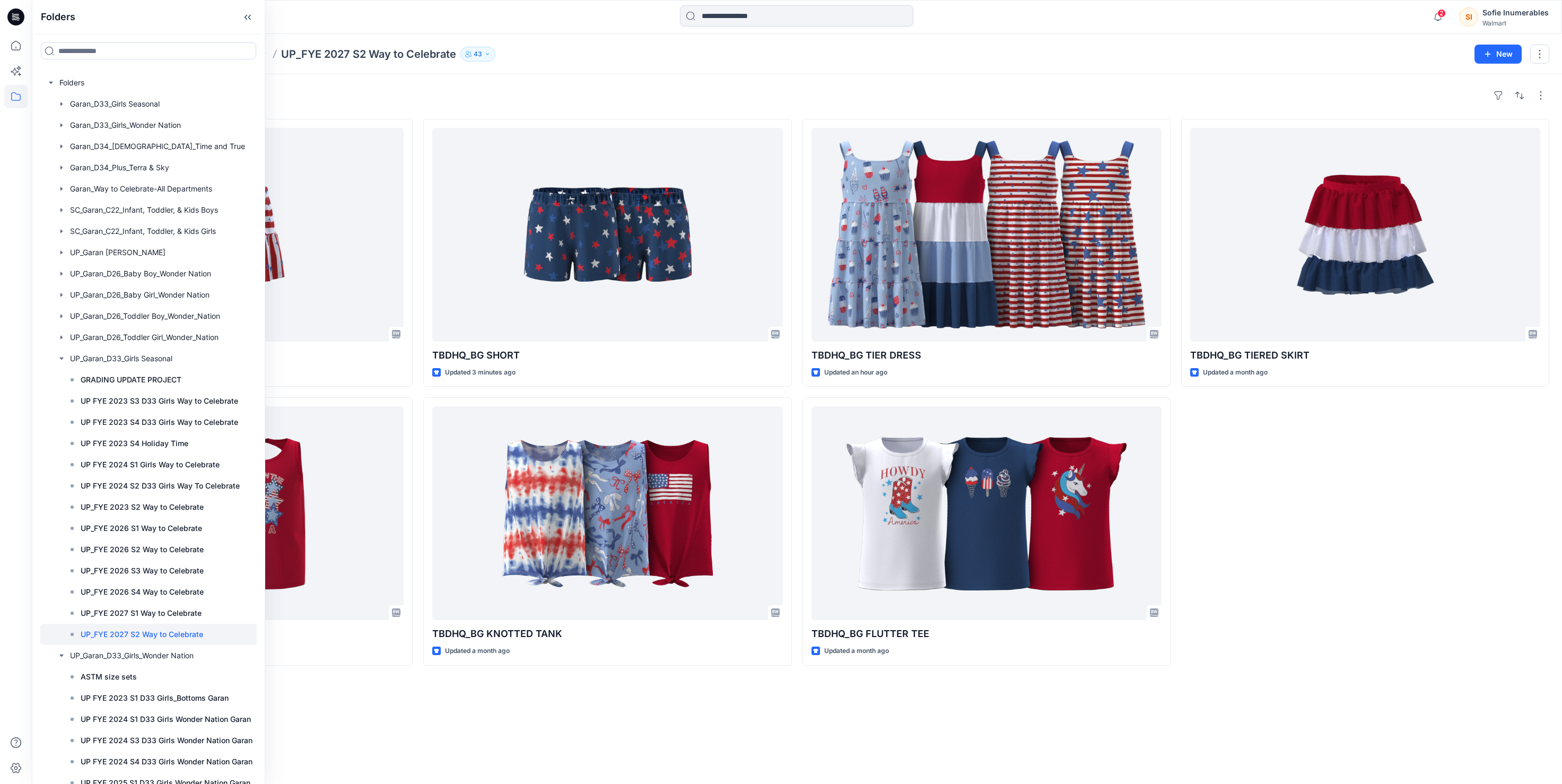
click at [1182, 56] on div "Folders UP_Garan_D33_Girls Seasonal UP_FYE 2027 S2 Way to Celebrate 43" at bounding box center [756, 53] width 1422 height 15
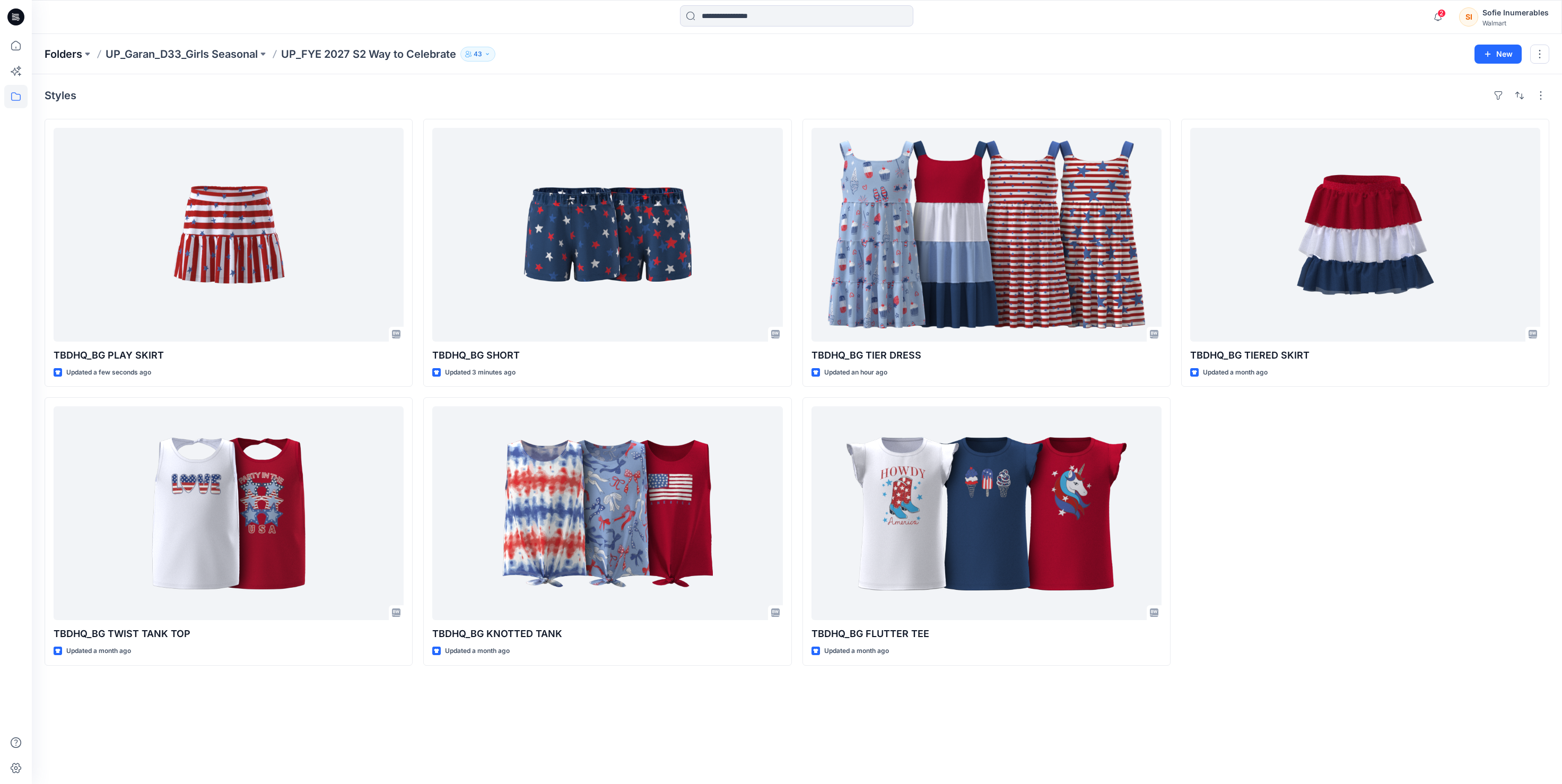
click at [74, 53] on p "Folders" at bounding box center [63, 53] width 37 height 15
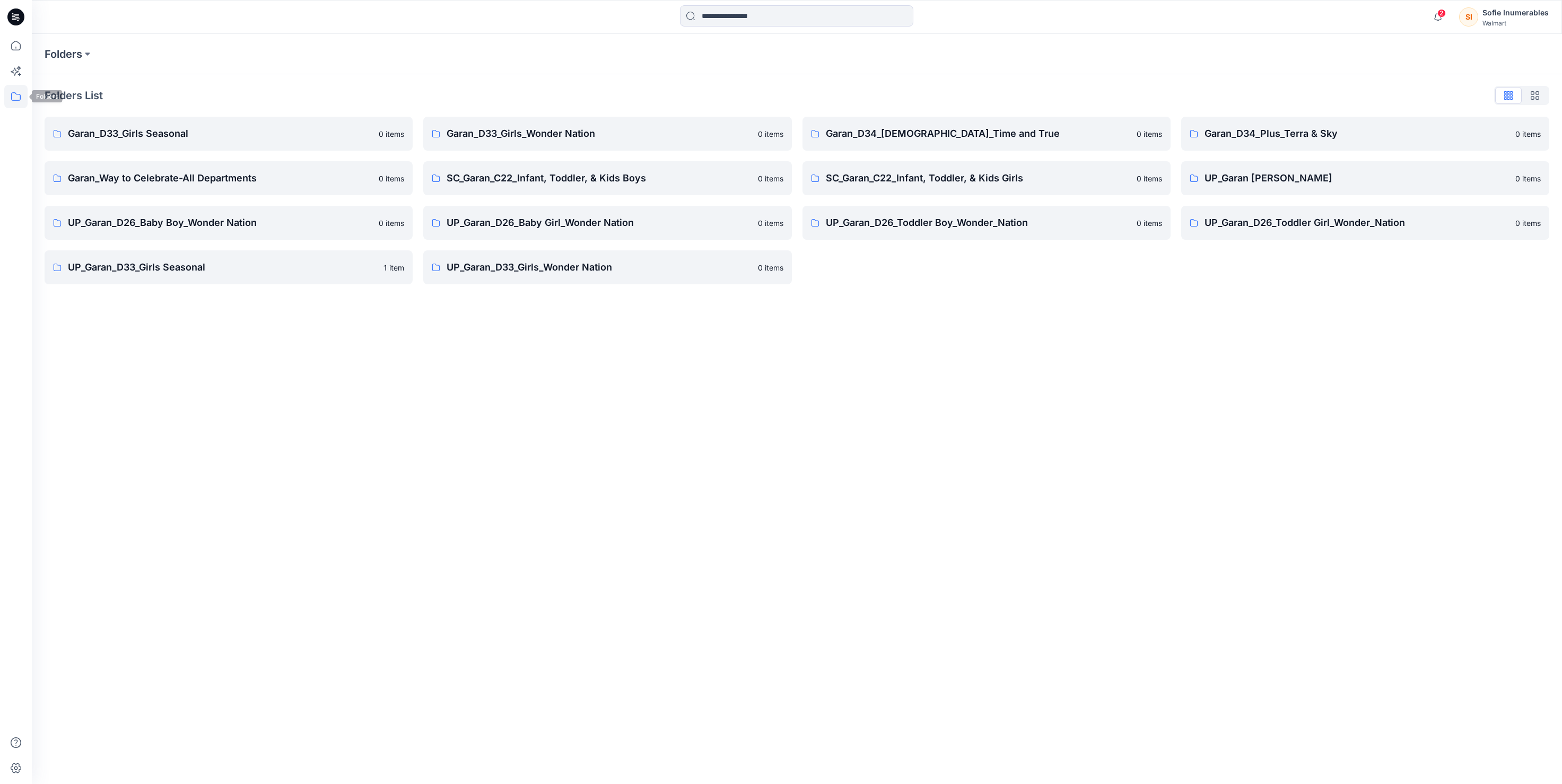
click at [15, 97] on icon at bounding box center [16, 97] width 24 height 24
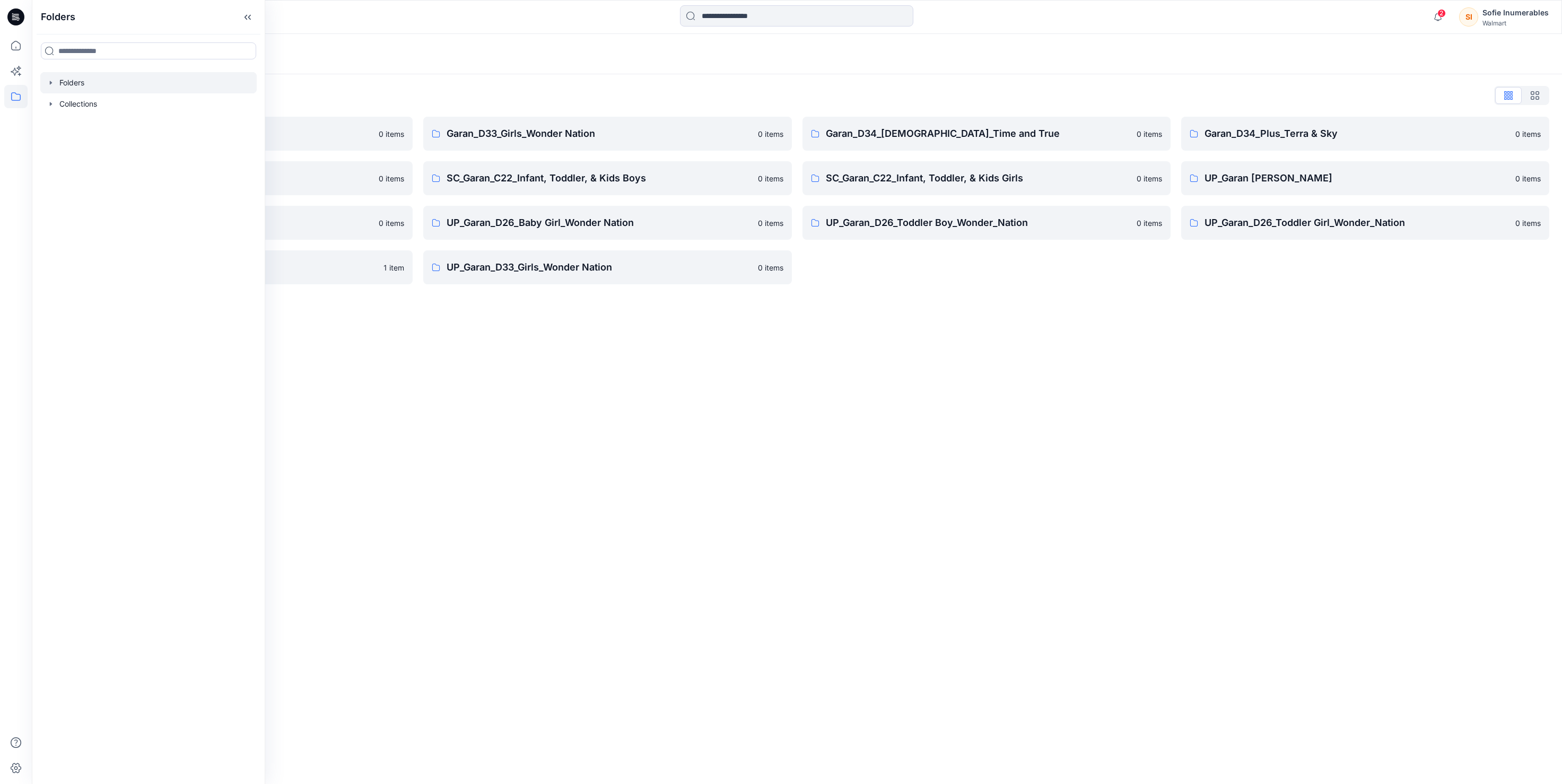
click at [55, 87] on icon "button" at bounding box center [50, 83] width 8 height 8
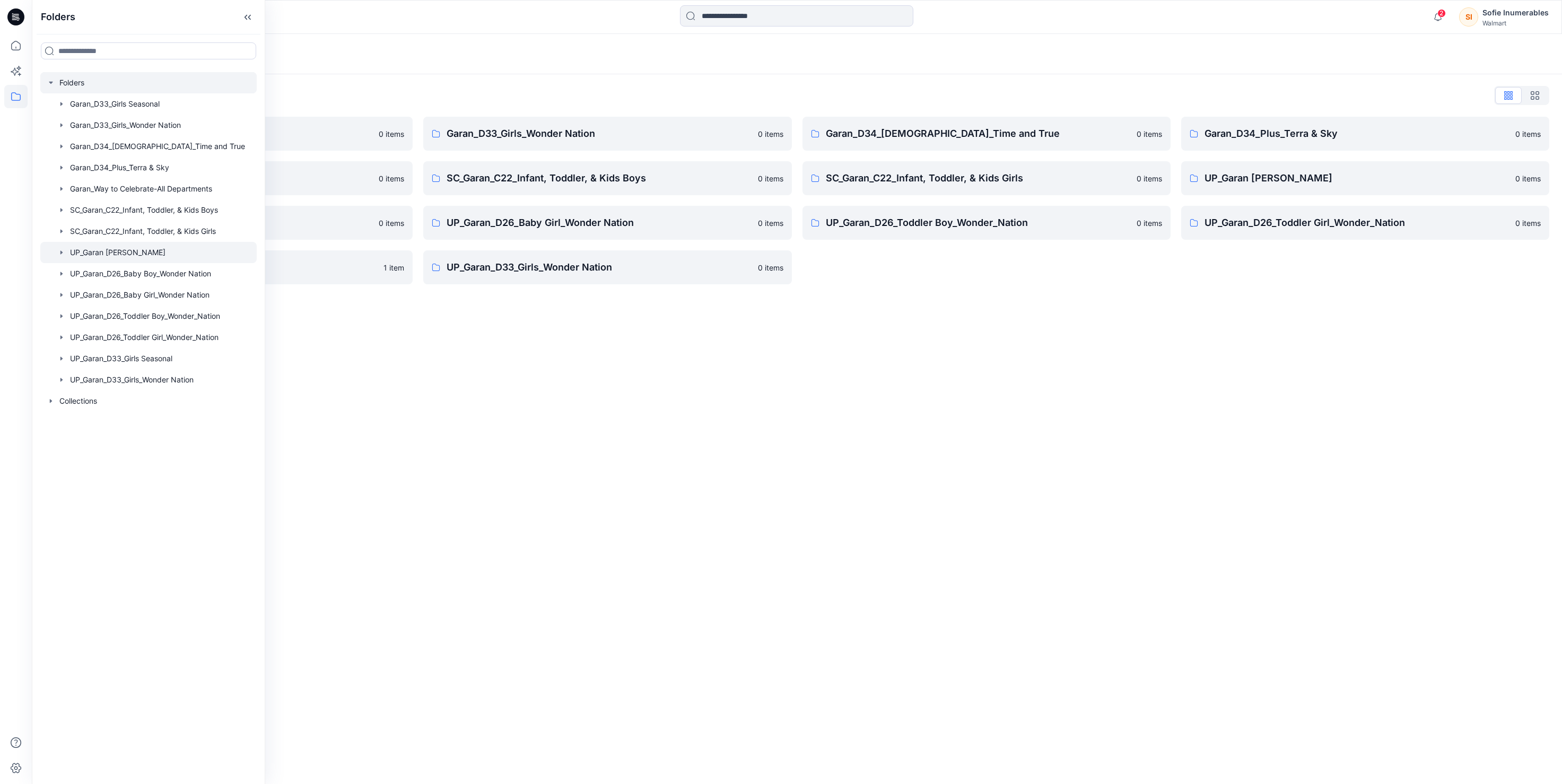
click at [65, 257] on icon "button" at bounding box center [61, 252] width 8 height 8
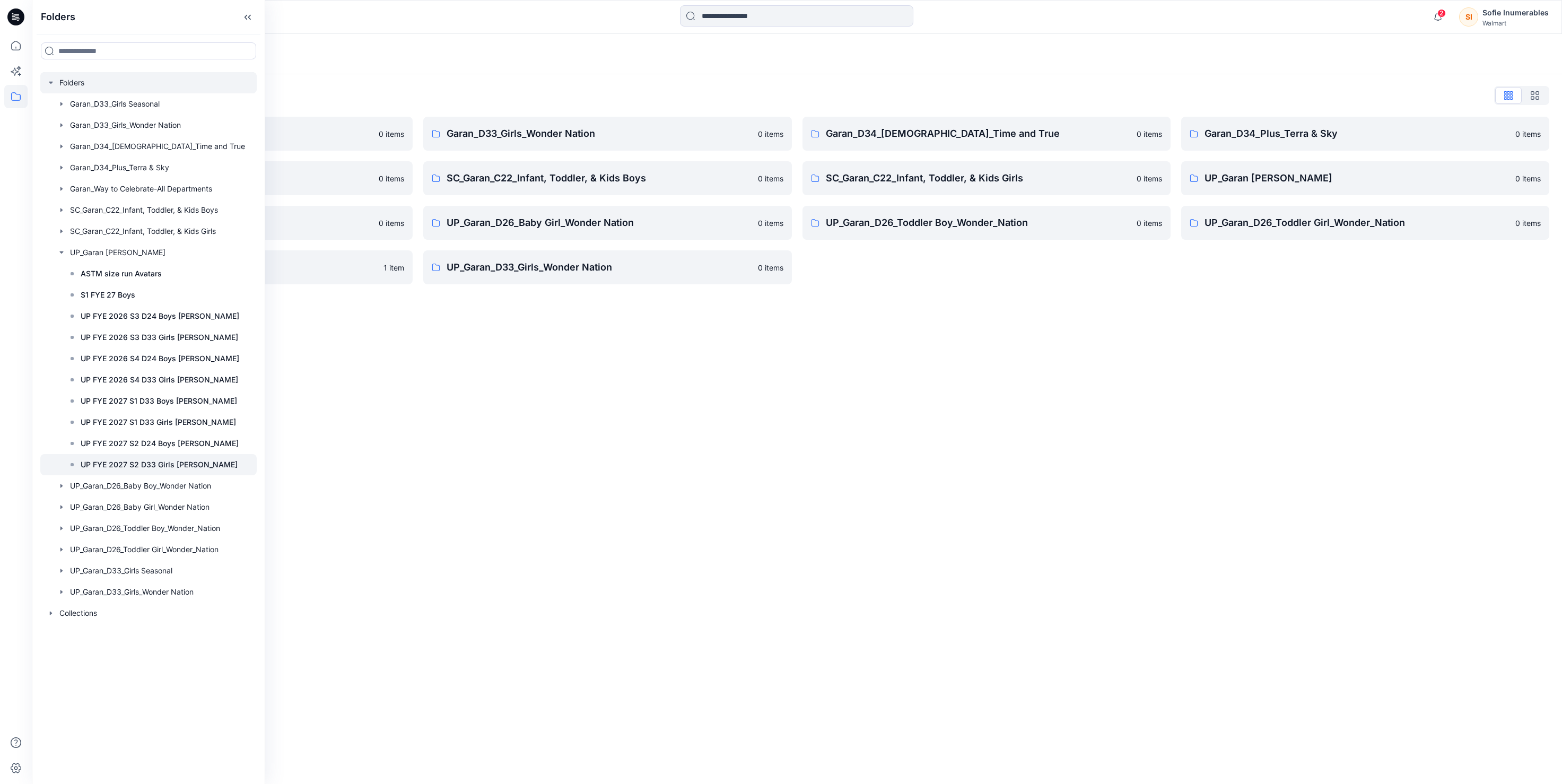
click at [224, 471] on p "UP FYE 2027 S2 D33 Girls Littles" at bounding box center [159, 464] width 157 height 13
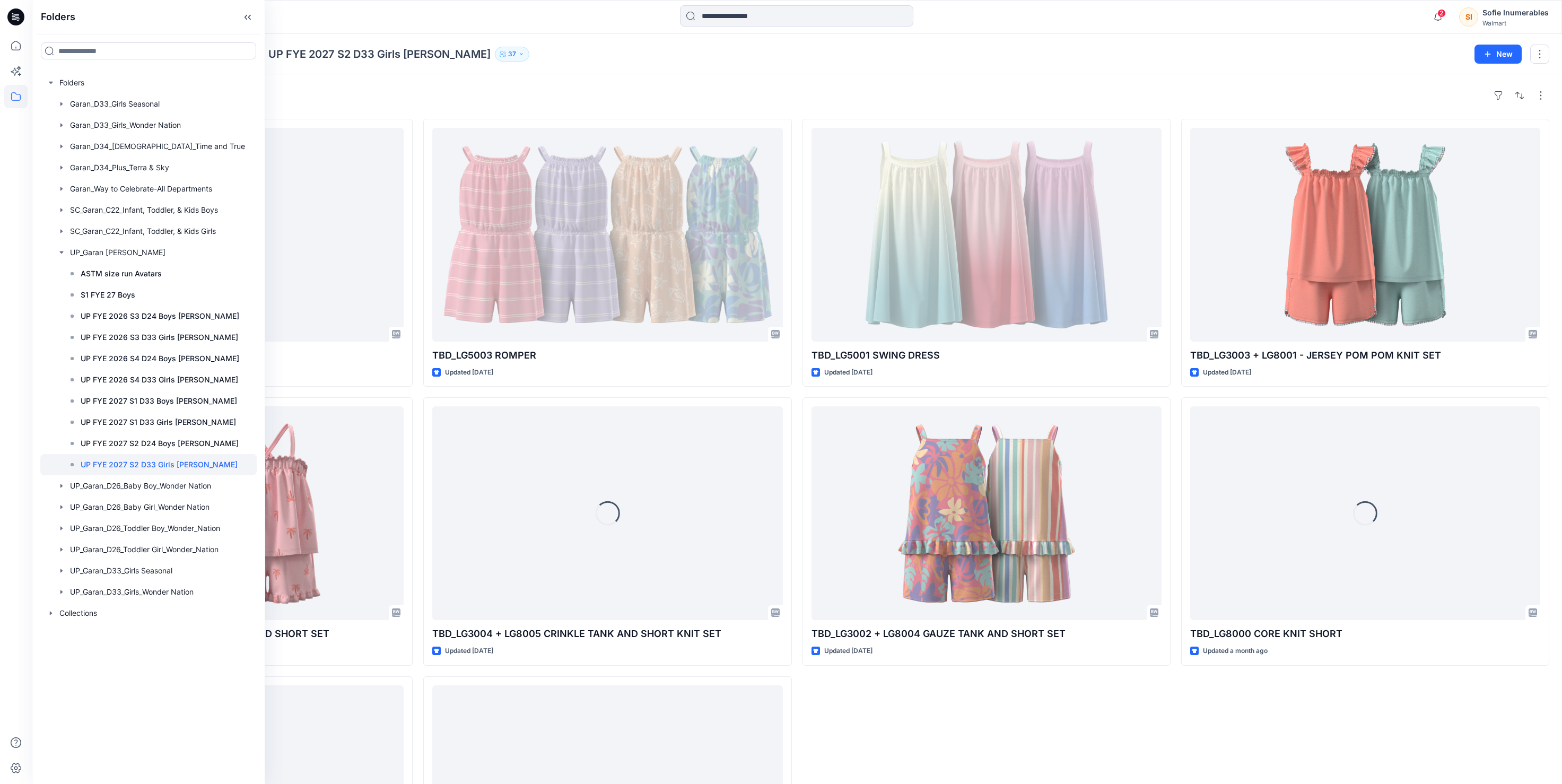
click at [600, 37] on div "Folders UP_Garan Littles UP FYE 2027 S2 D33 Girls Littles 37 New" at bounding box center [797, 53] width 1530 height 40
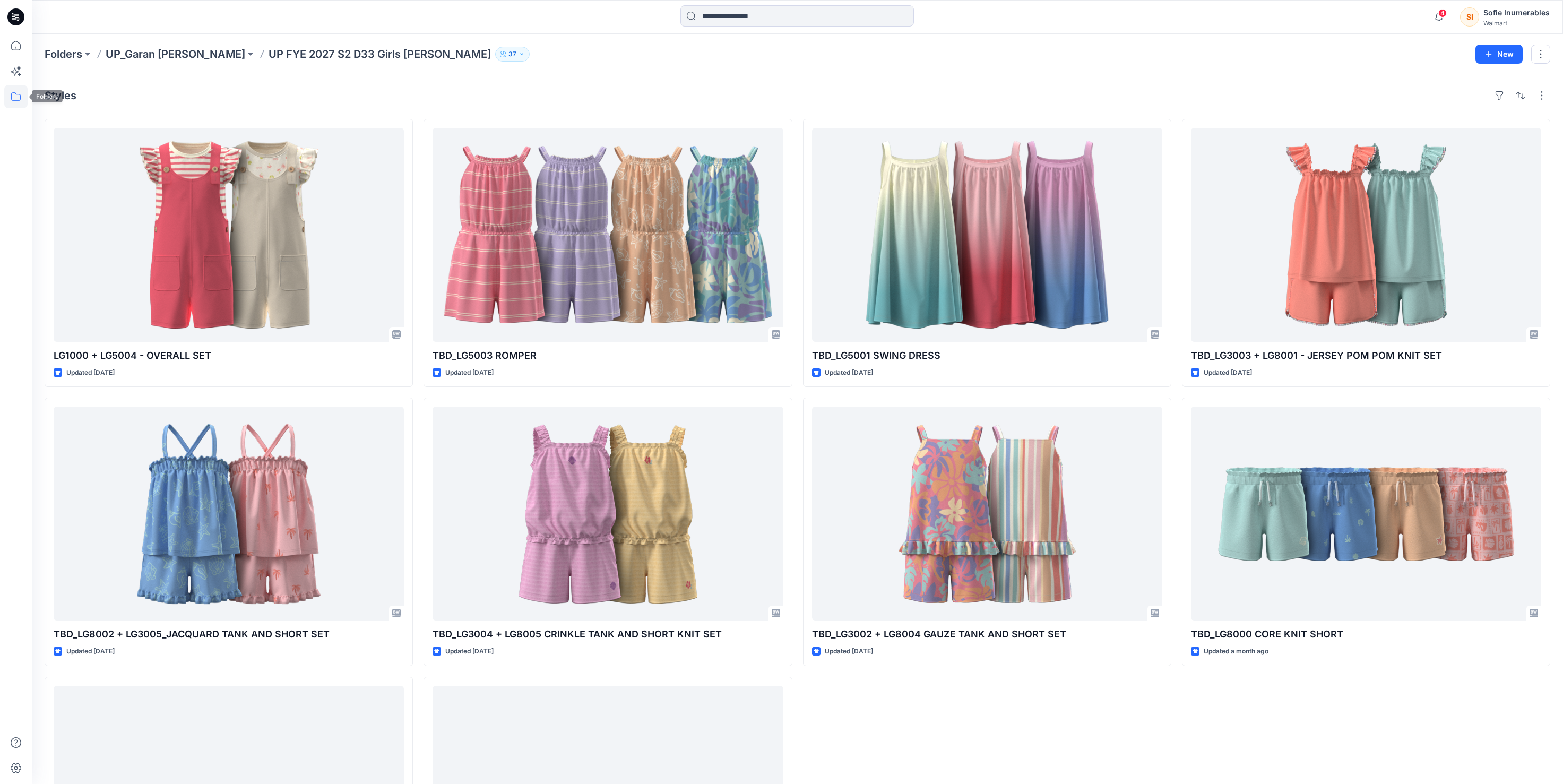
click at [21, 90] on icon at bounding box center [16, 97] width 24 height 24
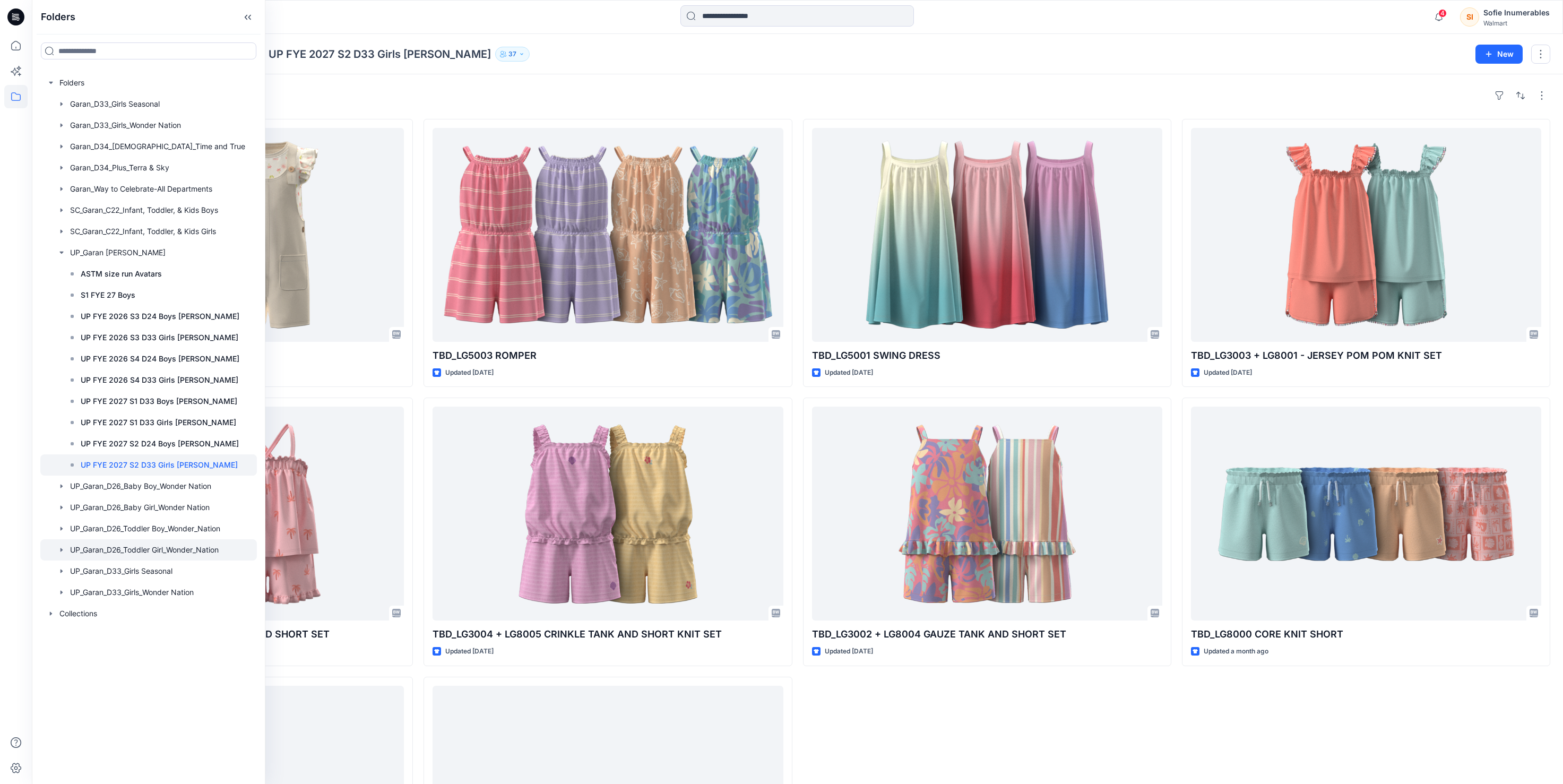
click at [62, 551] on icon "button" at bounding box center [61, 549] width 2 height 4
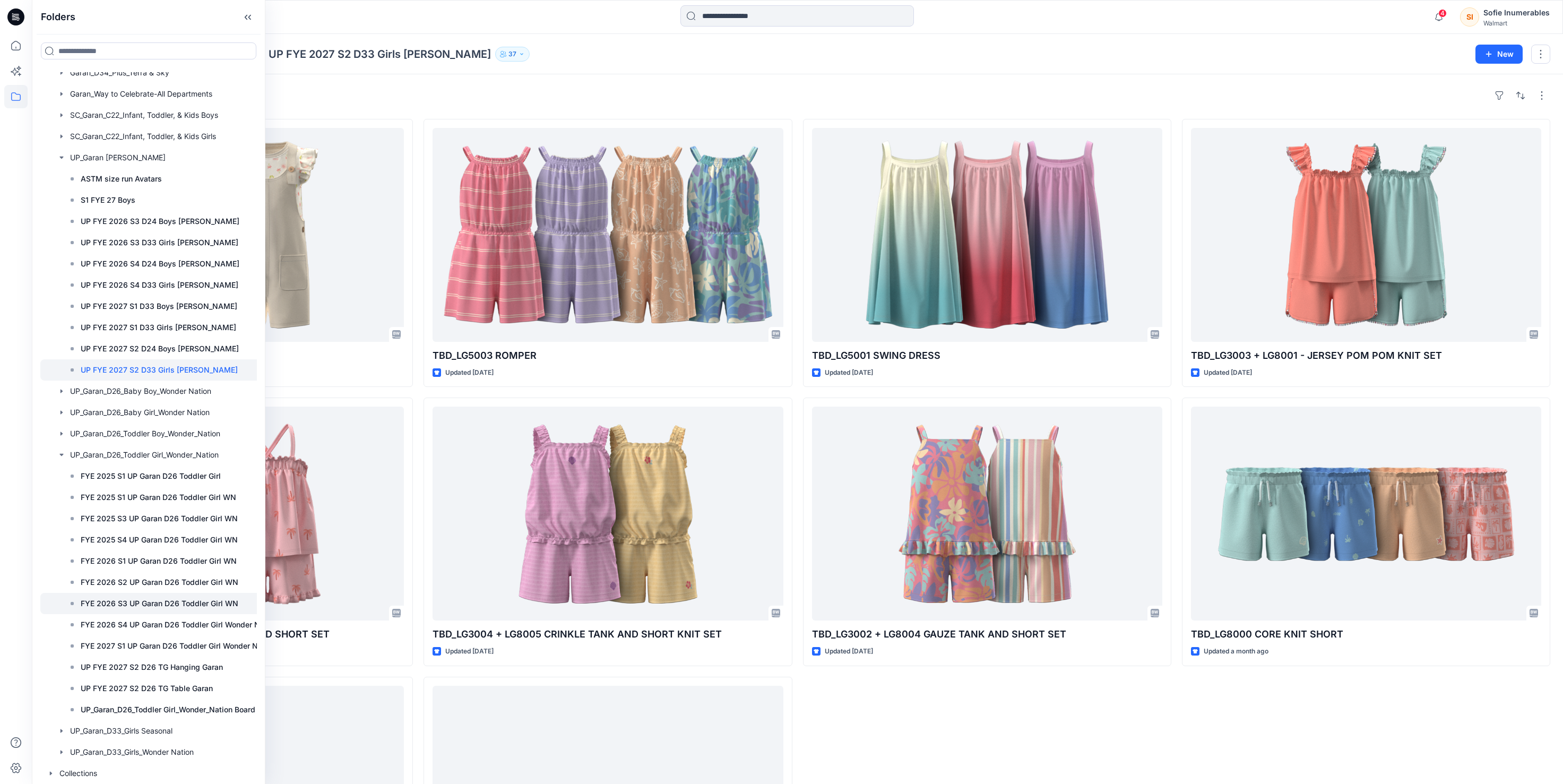
scroll to position [183, 0]
click at [178, 576] on p "FYE 2026 S2 UP Garan D26 Toddler Girl WN" at bounding box center [160, 582] width 158 height 13
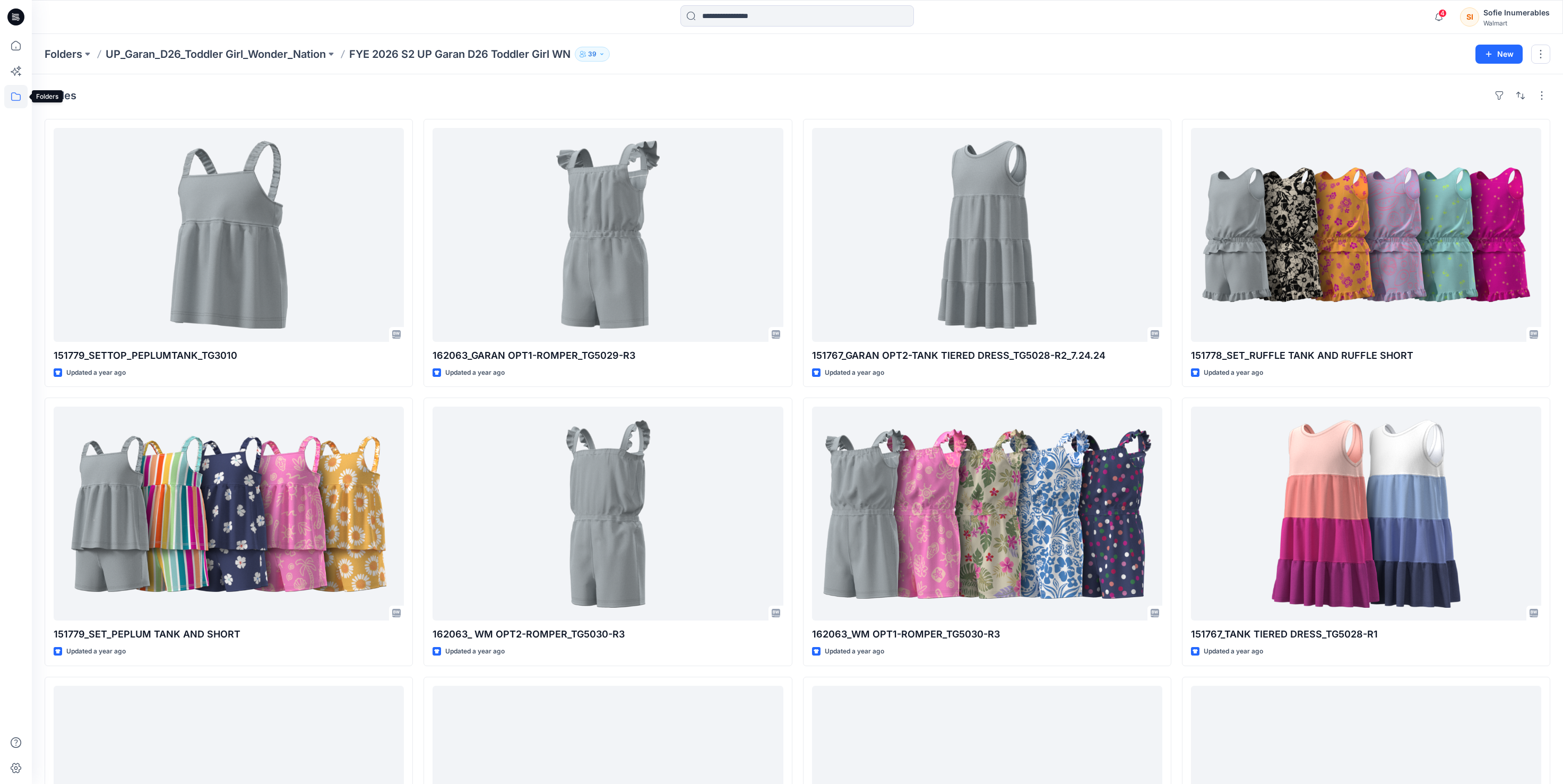
click at [10, 100] on icon at bounding box center [16, 97] width 24 height 24
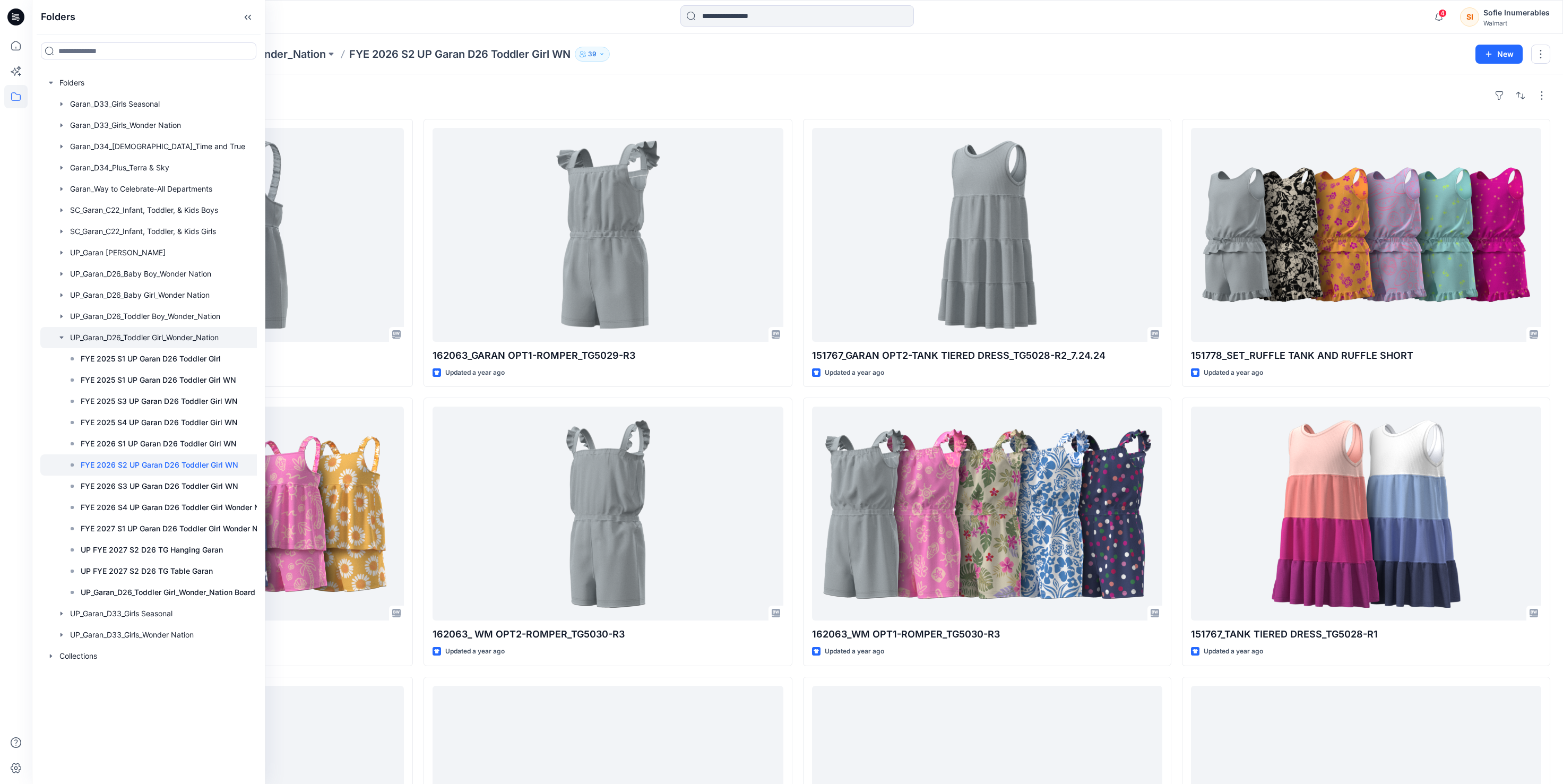
click at [65, 342] on icon "button" at bounding box center [61, 337] width 8 height 8
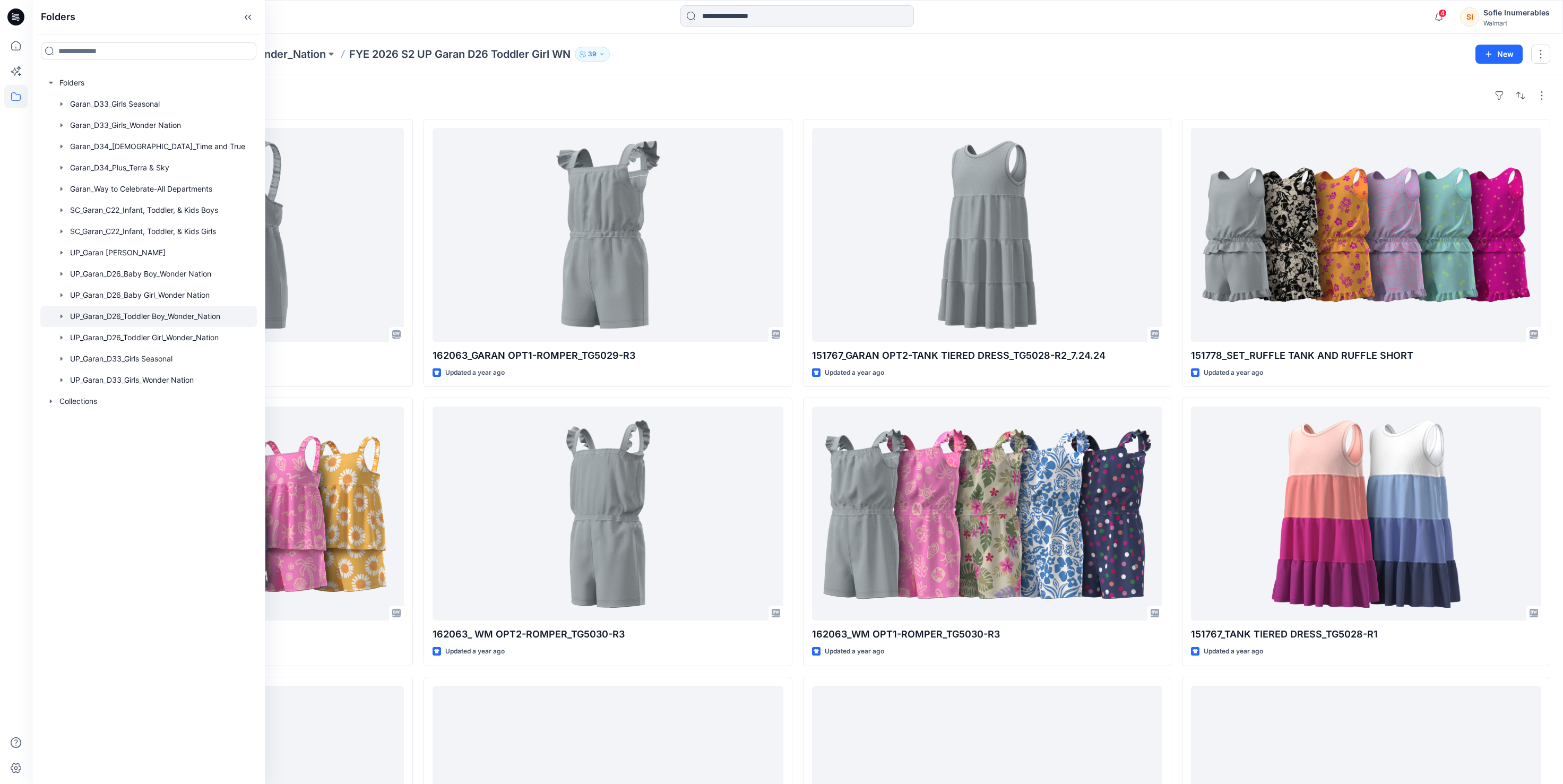
click at [65, 320] on icon "button" at bounding box center [61, 316] width 8 height 8
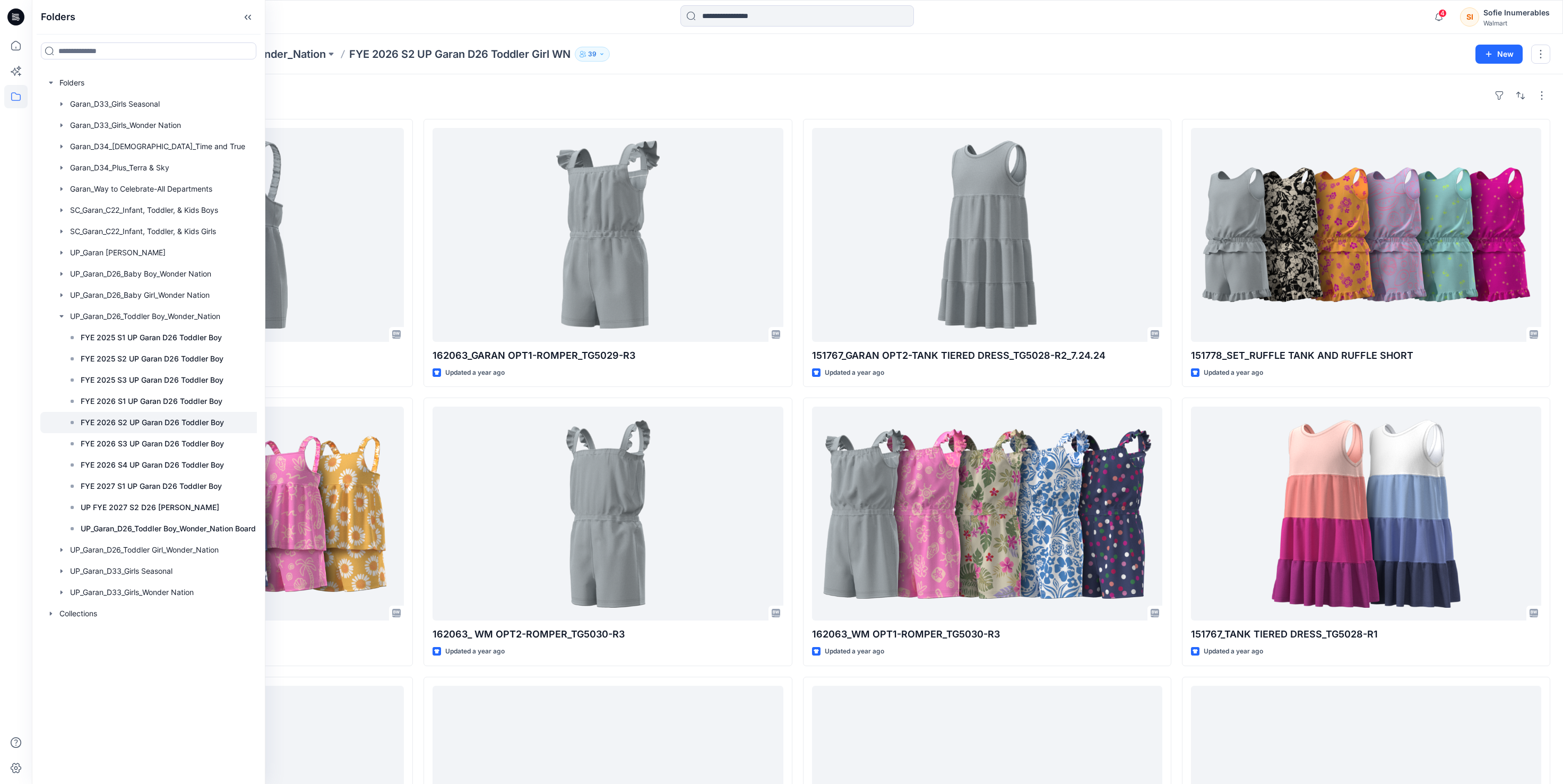
click at [170, 429] on p "FYE 2026 S2 UP Garan D26 Toddler Boy" at bounding box center [152, 422] width 143 height 13
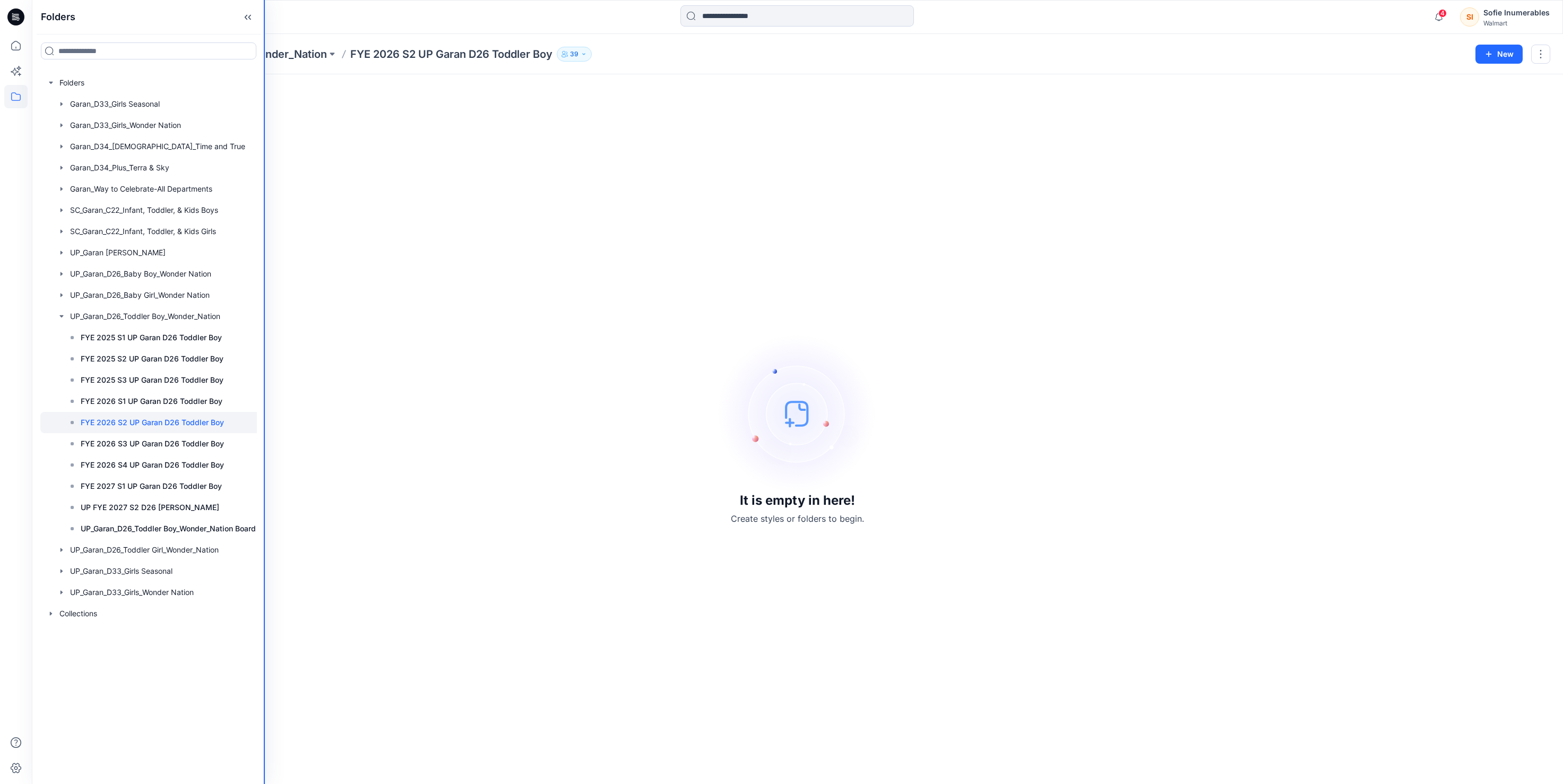
drag, startPoint x: 263, startPoint y: 461, endPoint x: 348, endPoint y: 458, distance: 85.1
click at [354, 459] on div "Folders Folders Garan_D33_Girls Seasonal Garan_D33_Girls_Wonder Nation Garan_D3…" at bounding box center [782, 392] width 1563 height 784
click at [149, 369] on div at bounding box center [151, 359] width 222 height 21
click at [182, 429] on p "FYE 2026 S2 UP Garan D26 Toddler Boy" at bounding box center [152, 422] width 143 height 13
click at [214, 450] on p "FYE 2026 S3 UP Garan D26 Toddler Boy" at bounding box center [152, 444] width 143 height 13
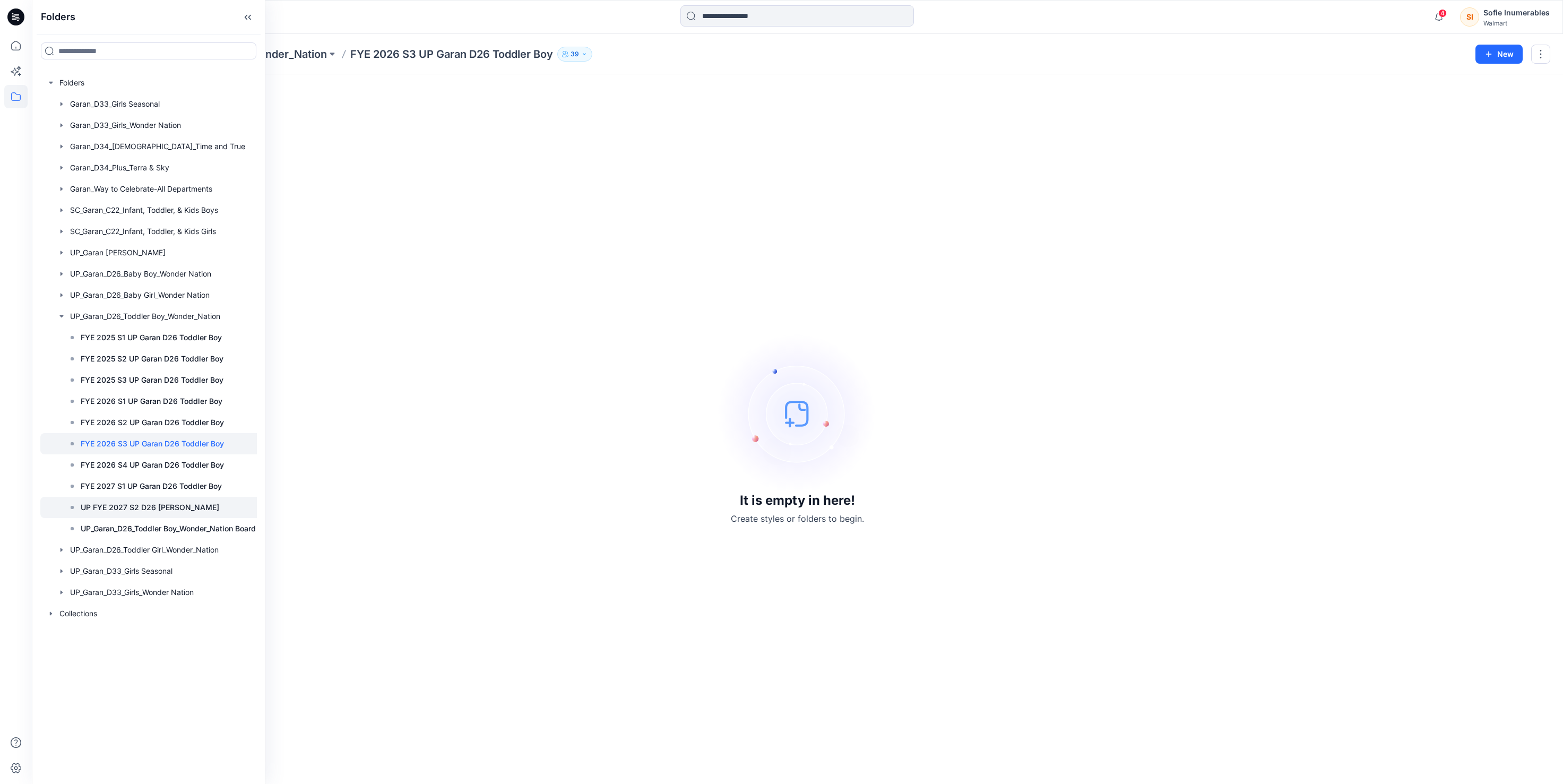
click at [209, 514] on p "UP FYE 2027 S2 D26 [PERSON_NAME]" at bounding box center [150, 507] width 139 height 13
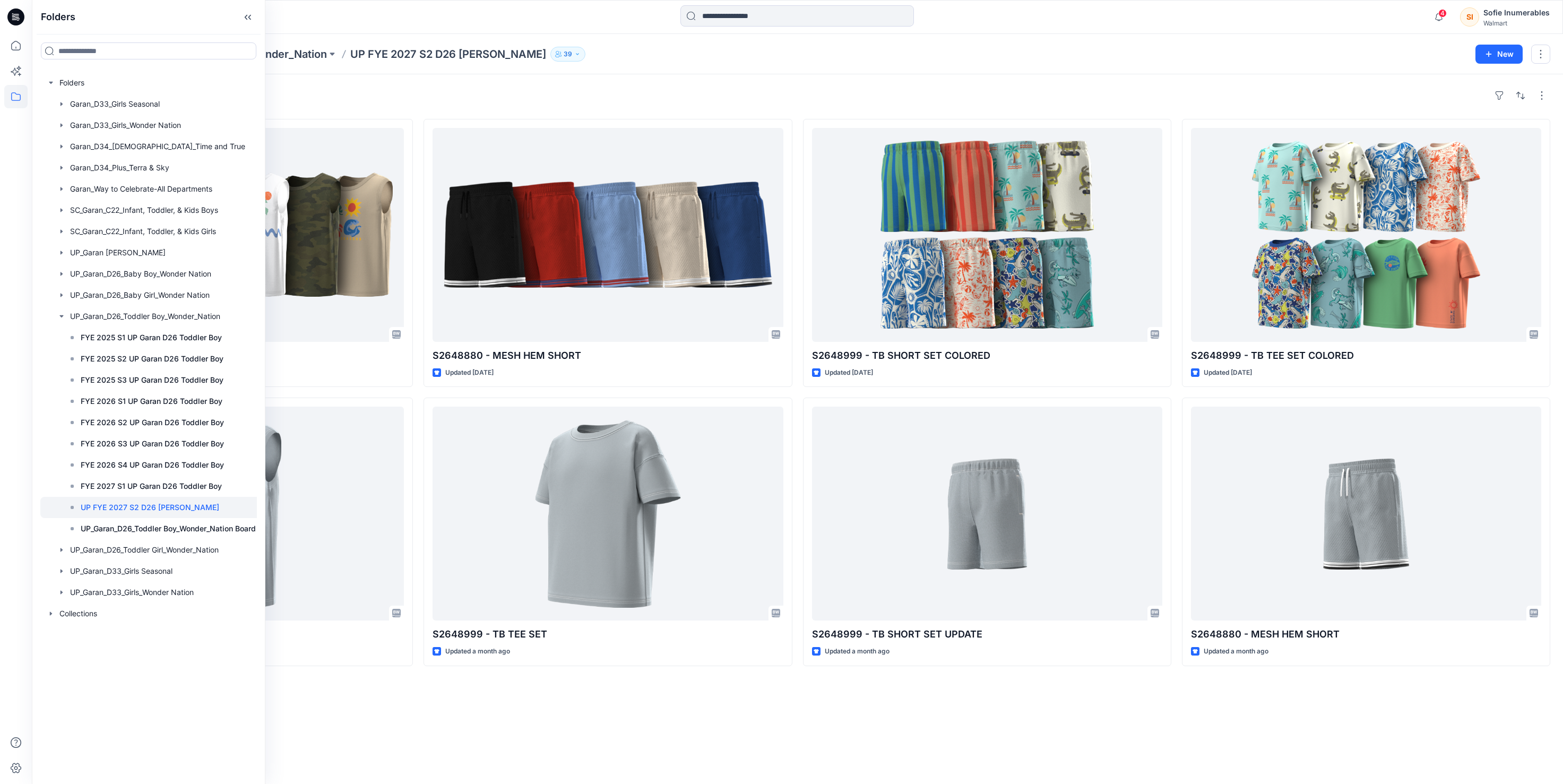
click at [992, 83] on div "Styles S2648879 - MUSCLE TANK Updated 13 days ago S2648879 - MUSCLE TANK Update…" at bounding box center [797, 429] width 1531 height 710
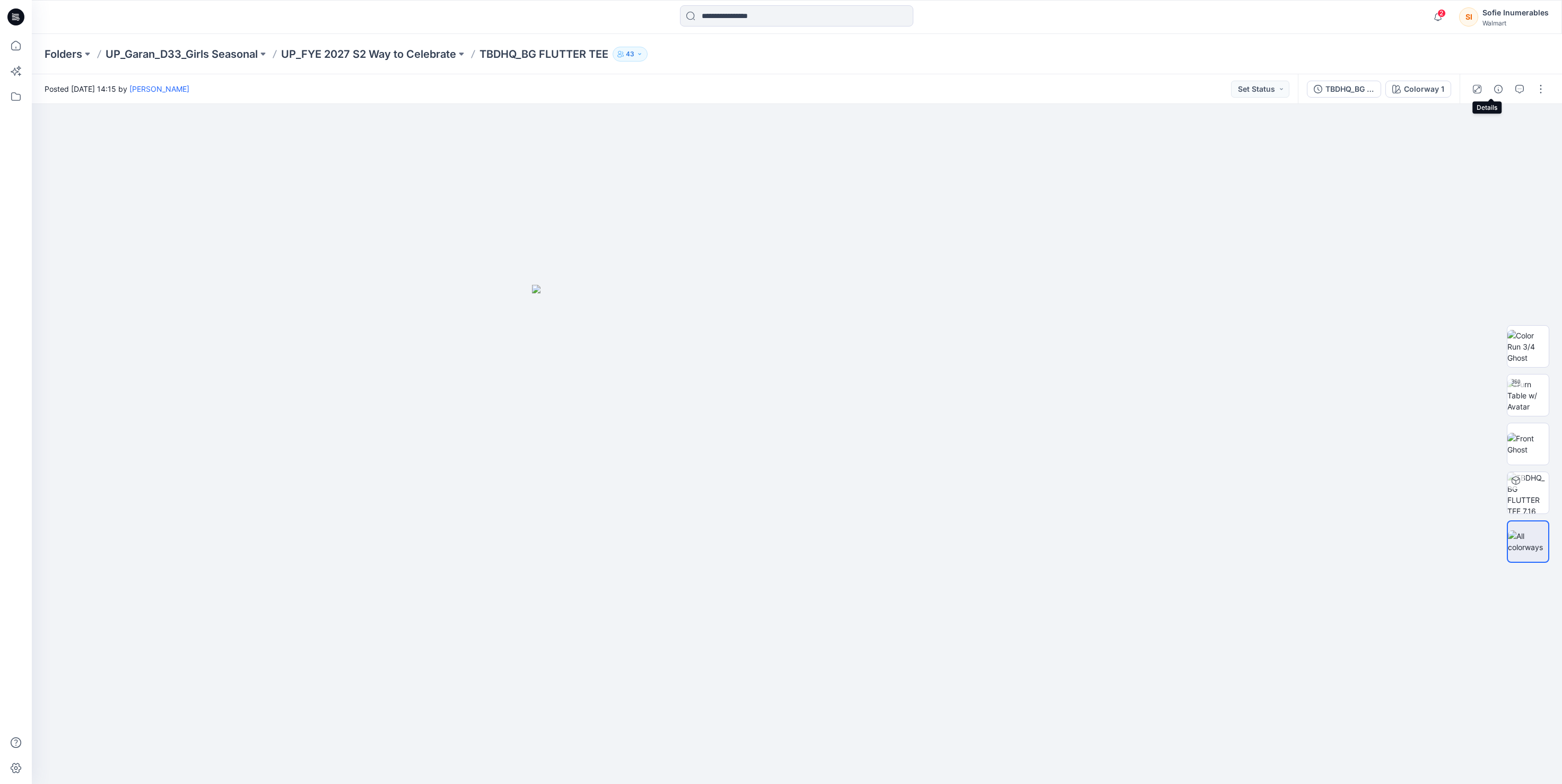
click at [1518, 91] on icon "button" at bounding box center [1519, 89] width 8 height 8
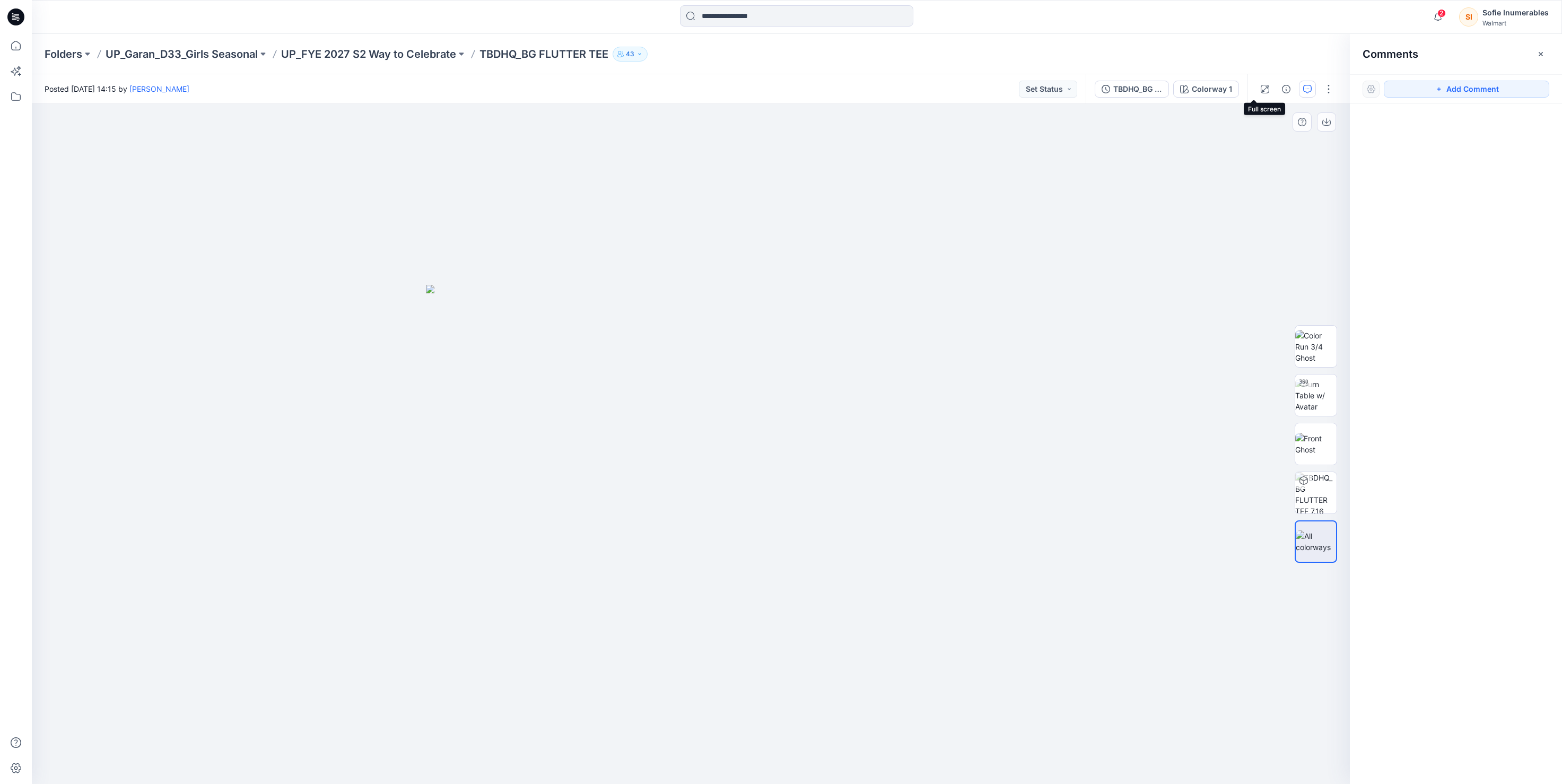
click at [1261, 87] on icon "button" at bounding box center [1265, 89] width 8 height 8
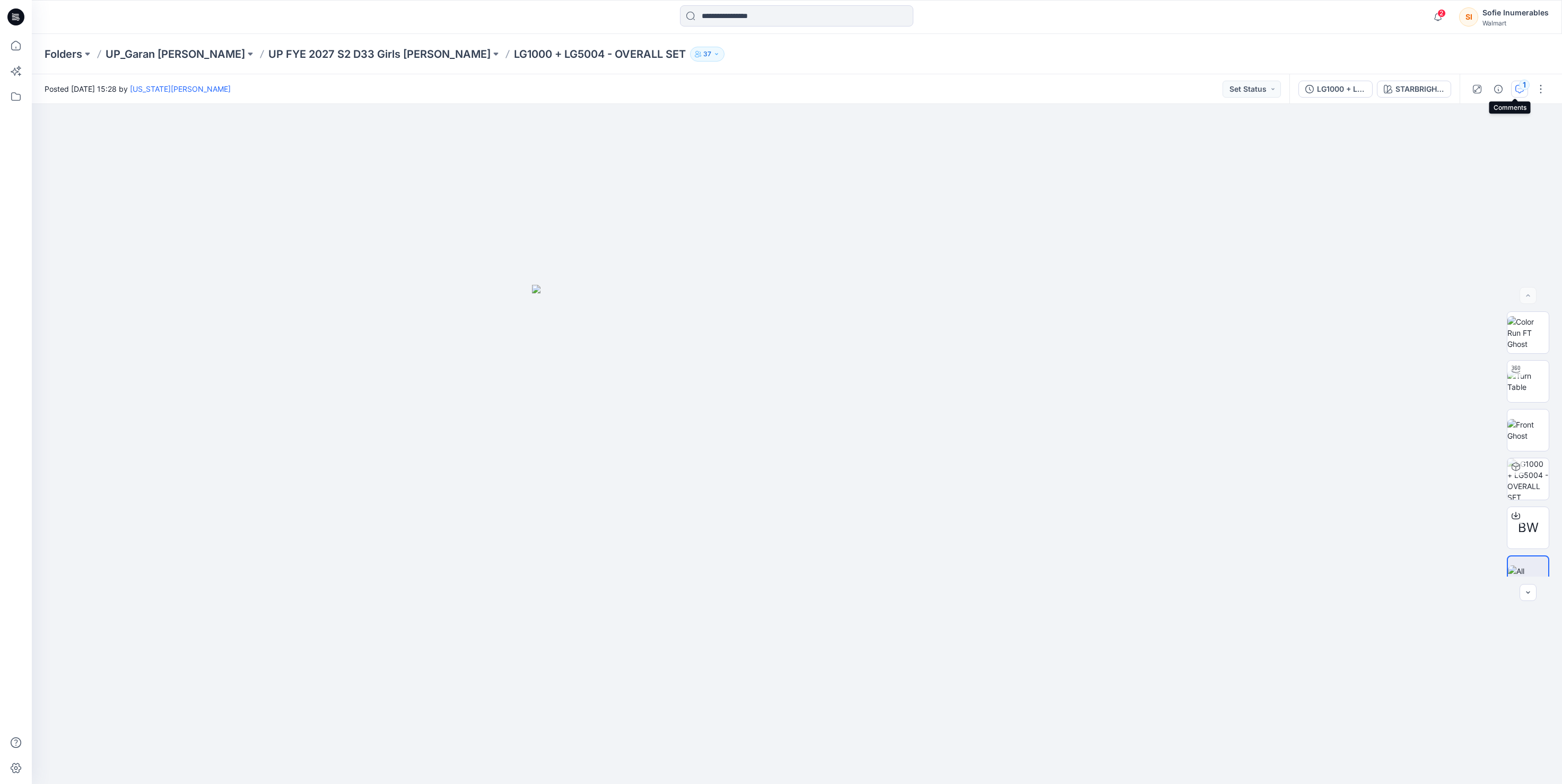
click at [1519, 83] on div "1" at bounding box center [1524, 84] width 11 height 11
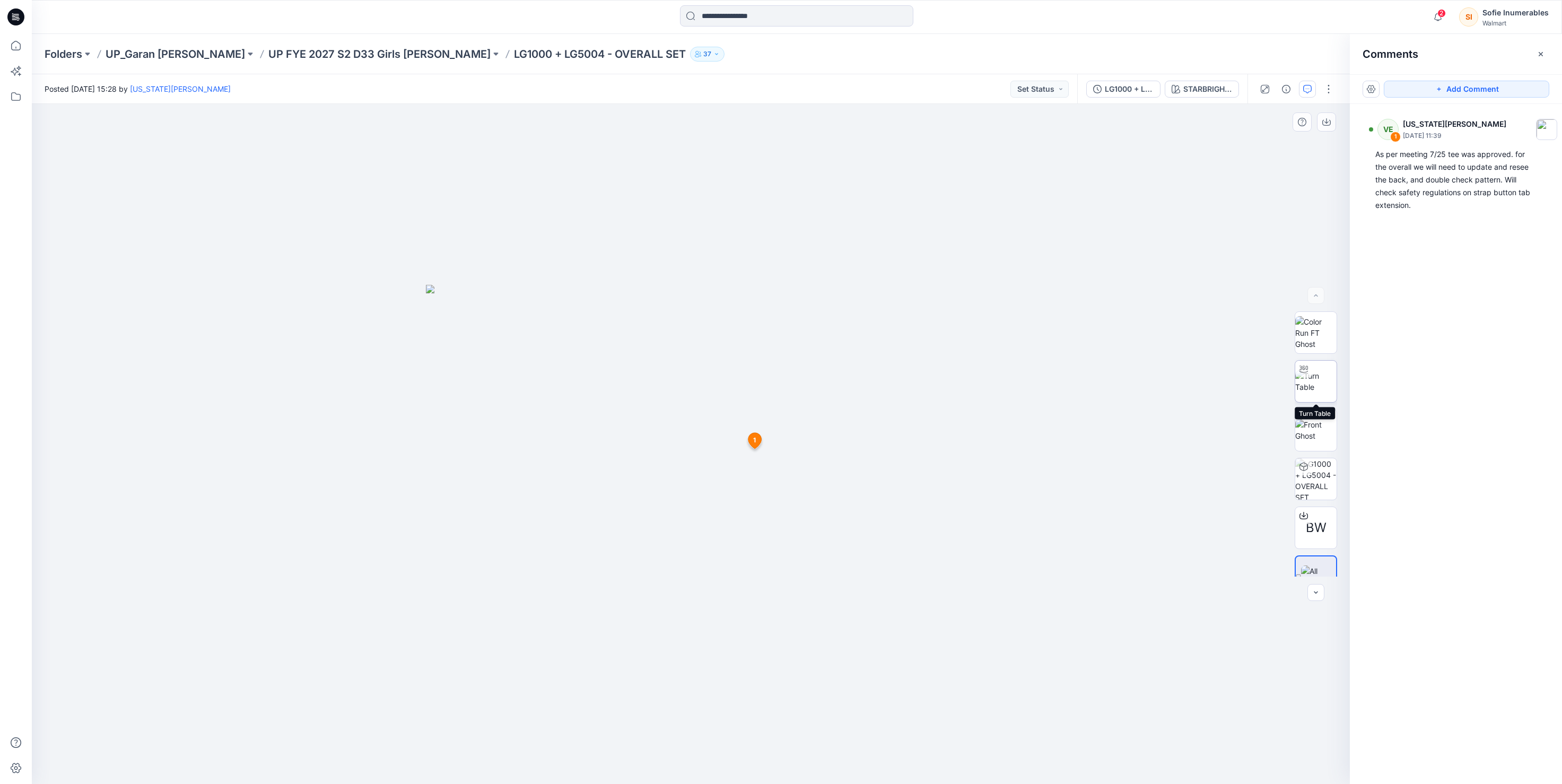
click at [1323, 386] on img at bounding box center [1315, 381] width 41 height 22
drag, startPoint x: 689, startPoint y: 520, endPoint x: 545, endPoint y: 518, distance: 144.0
click at [550, 528] on div at bounding box center [691, 444] width 1318 height 680
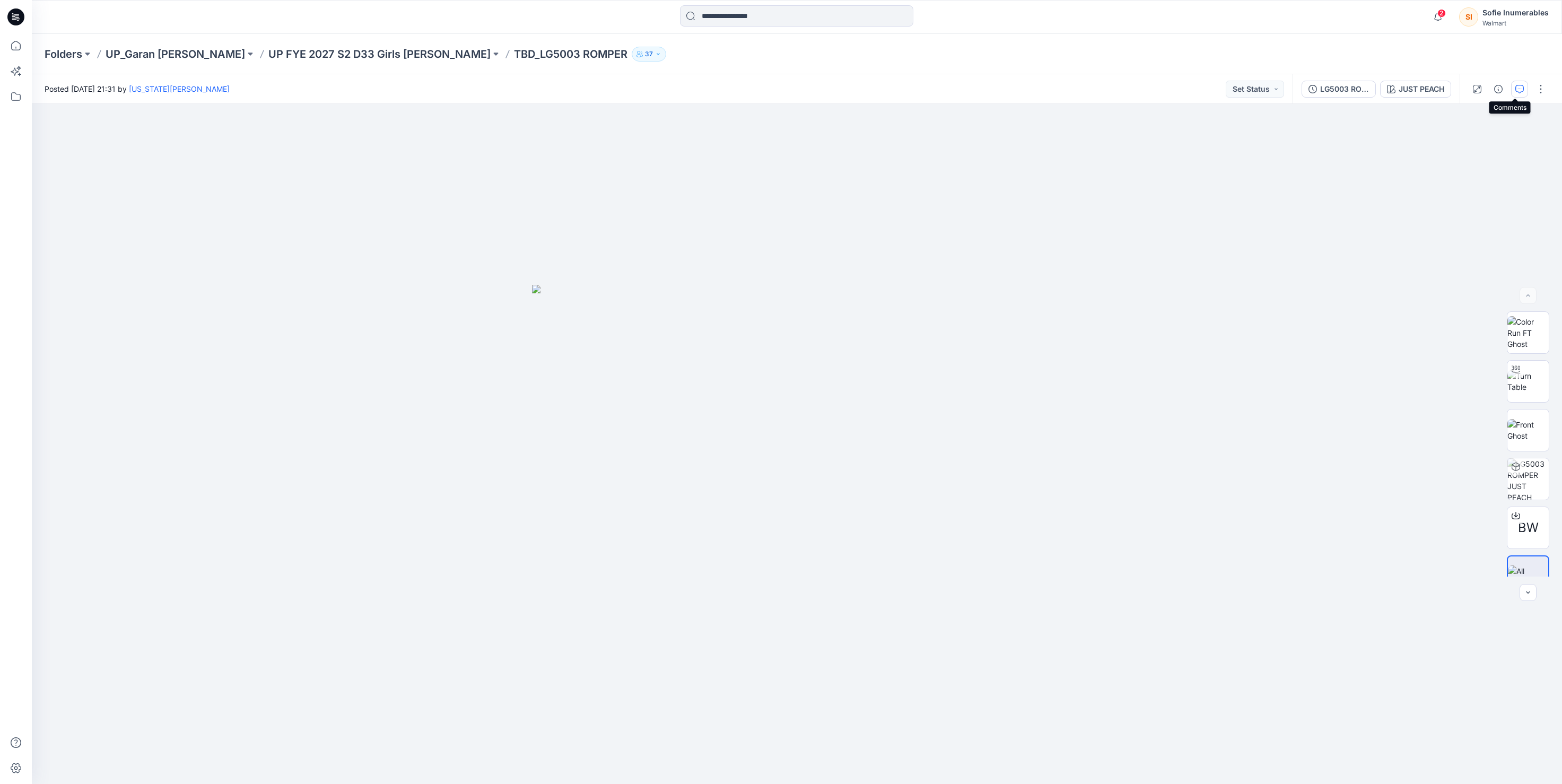
click at [1516, 87] on icon "button" at bounding box center [1519, 89] width 8 height 8
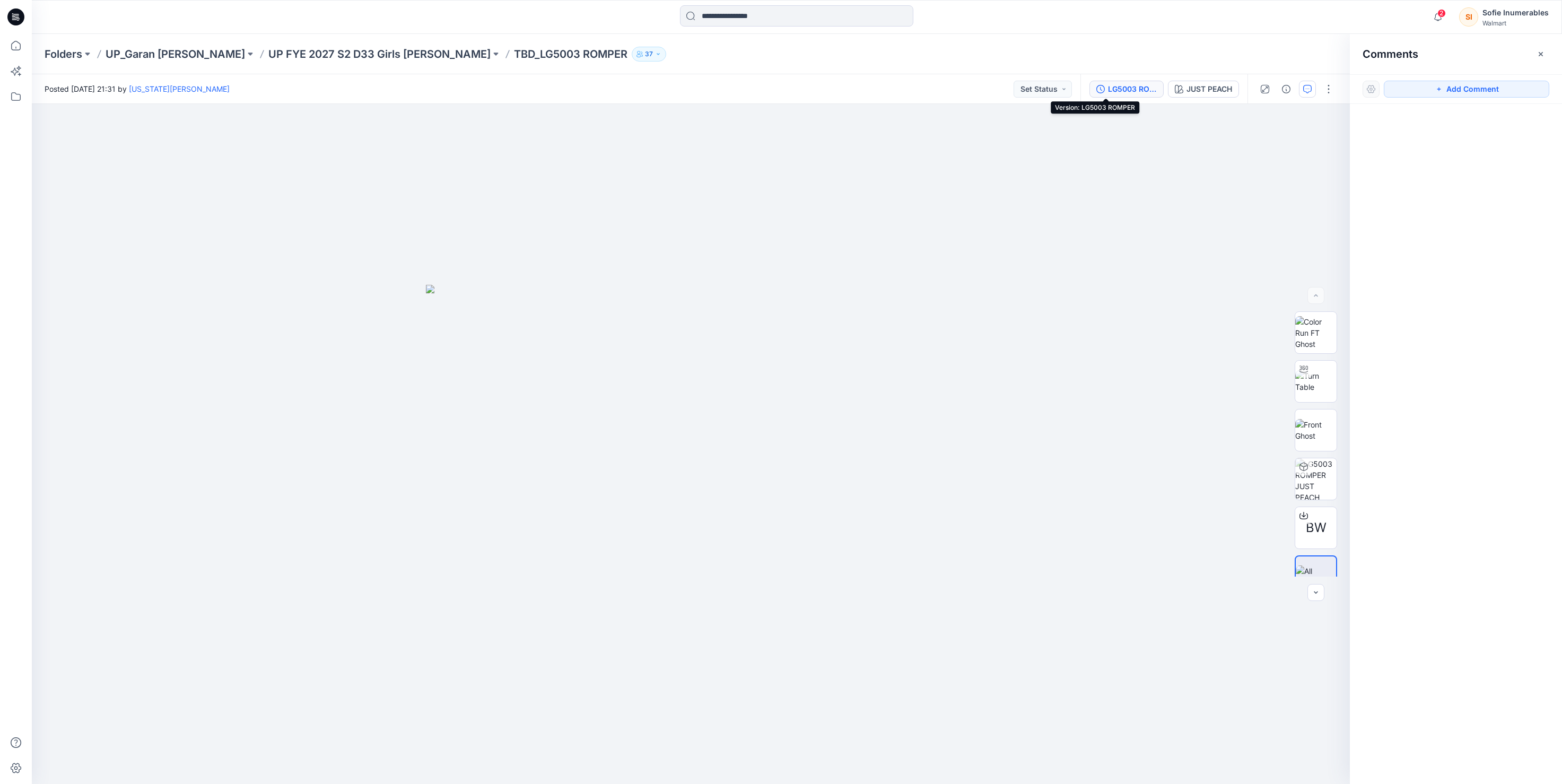
click at [1108, 91] on div "LG5003 ROMPER" at bounding box center [1132, 89] width 49 height 11
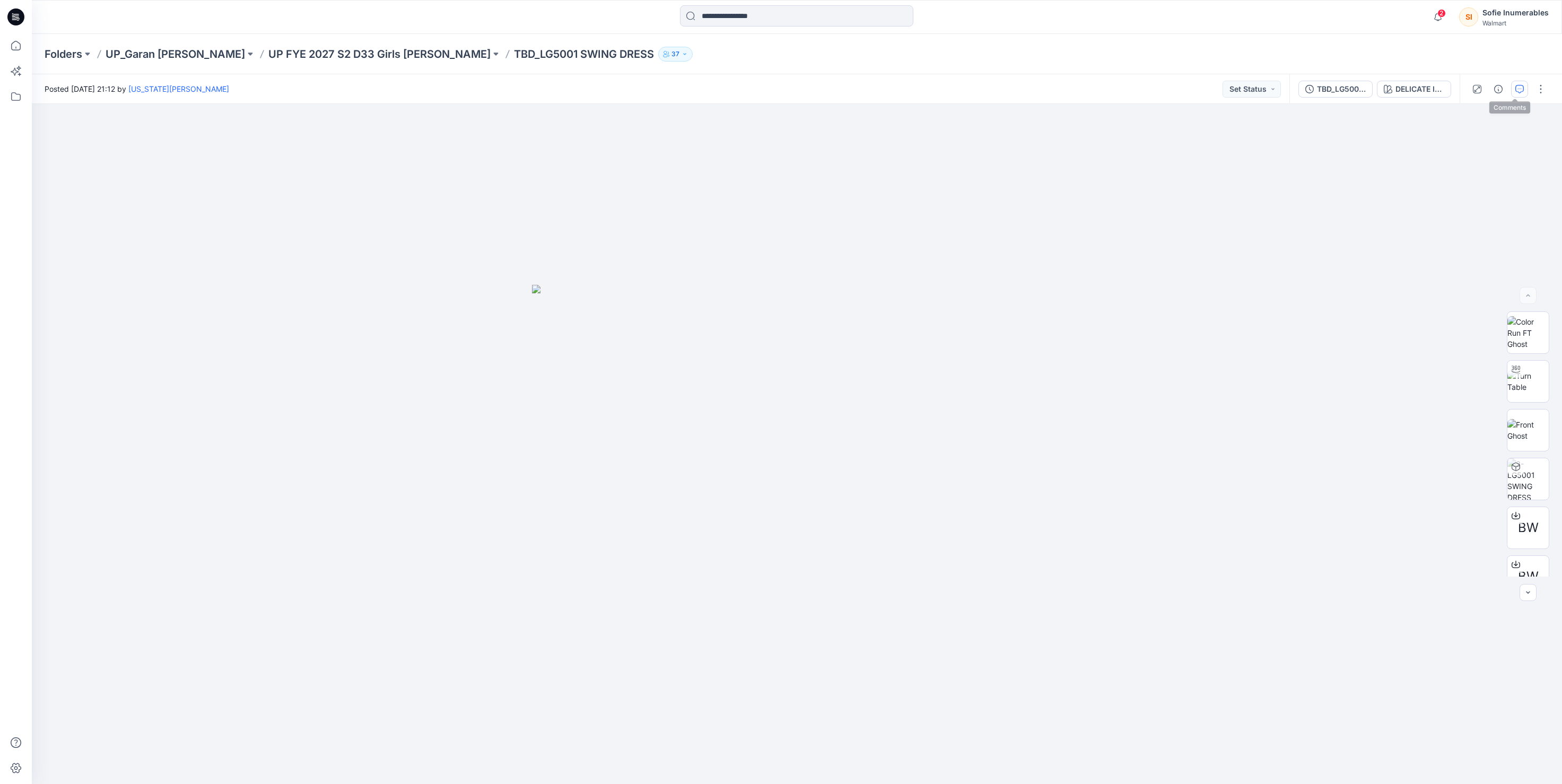
click at [1516, 87] on icon "button" at bounding box center [1519, 89] width 8 height 8
click at [1516, 88] on icon "button" at bounding box center [1519, 89] width 8 height 8
click at [1516, 91] on icon "button" at bounding box center [1519, 89] width 8 height 8
click at [1522, 96] on button "1" at bounding box center [1519, 89] width 17 height 17
click at [1519, 85] on div "1" at bounding box center [1524, 84] width 11 height 11
